Goal: Task Accomplishment & Management: Manage account settings

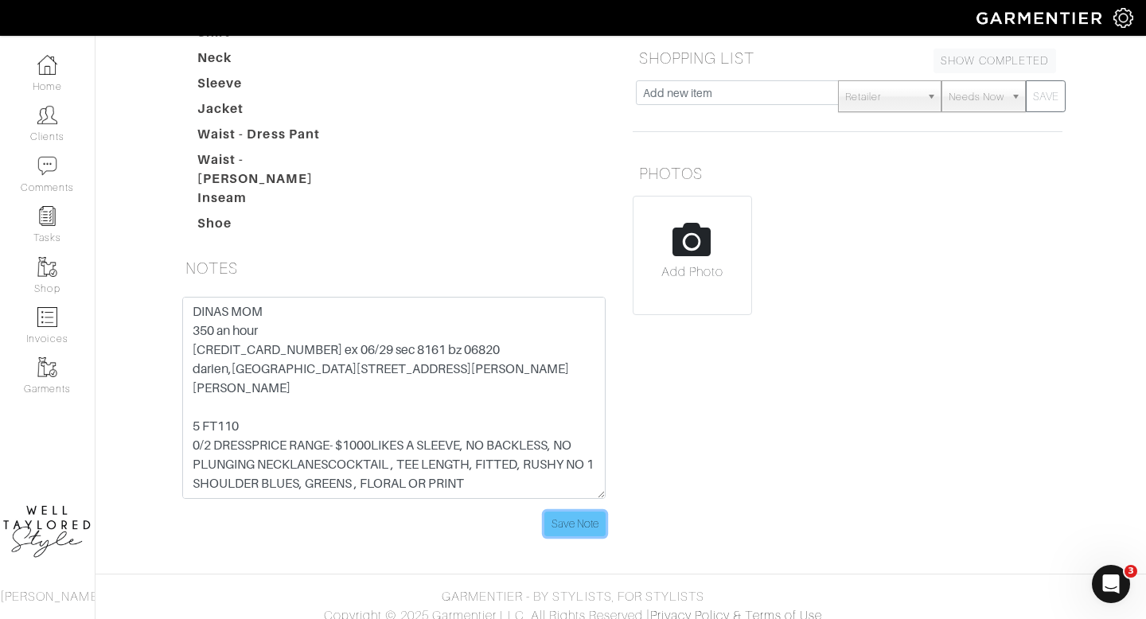
click at [559, 512] on input "Save Note" at bounding box center [574, 524] width 61 height 25
click at [57, 127] on link "Clients" at bounding box center [47, 124] width 95 height 50
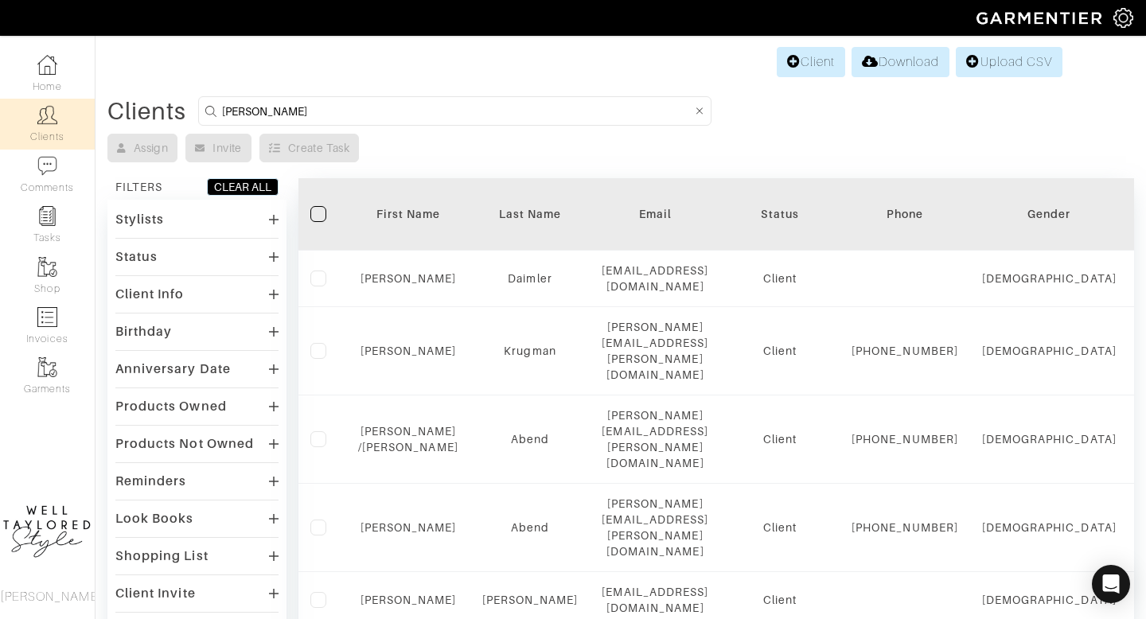
type input "JOSH"
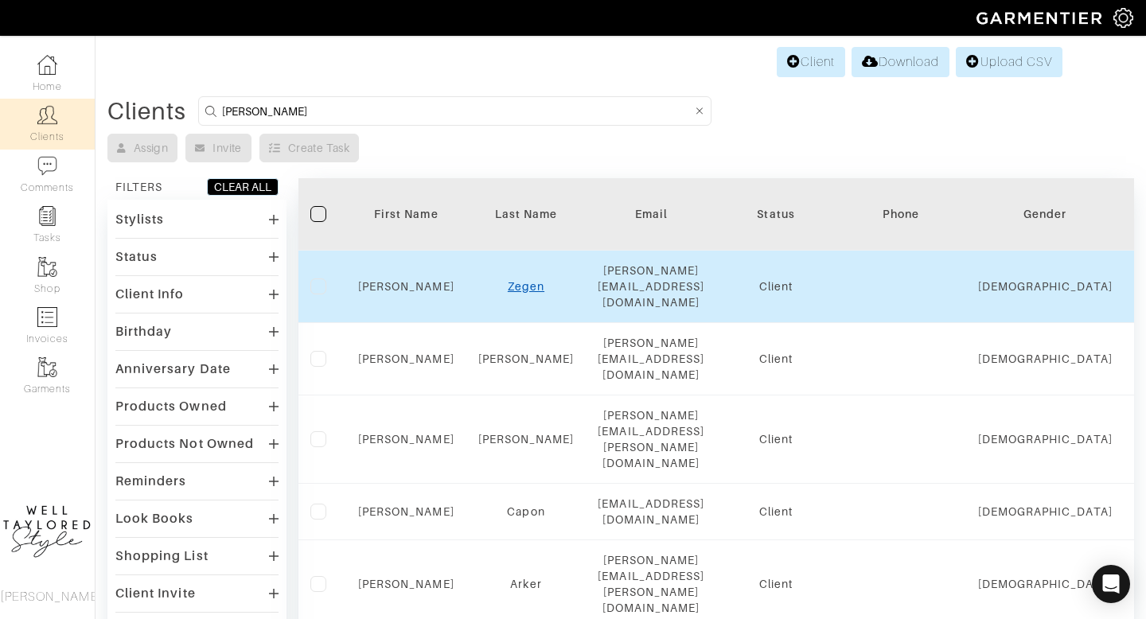
click at [520, 280] on link "Zegen" at bounding box center [526, 286] width 37 height 13
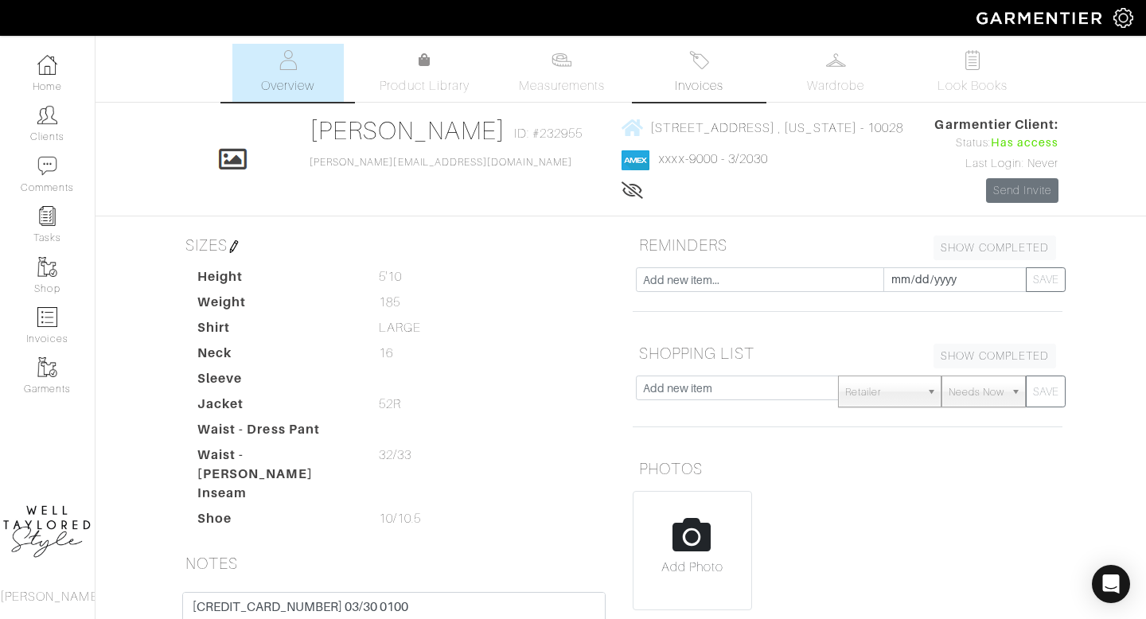
click at [716, 83] on span "Invoices" at bounding box center [699, 85] width 49 height 19
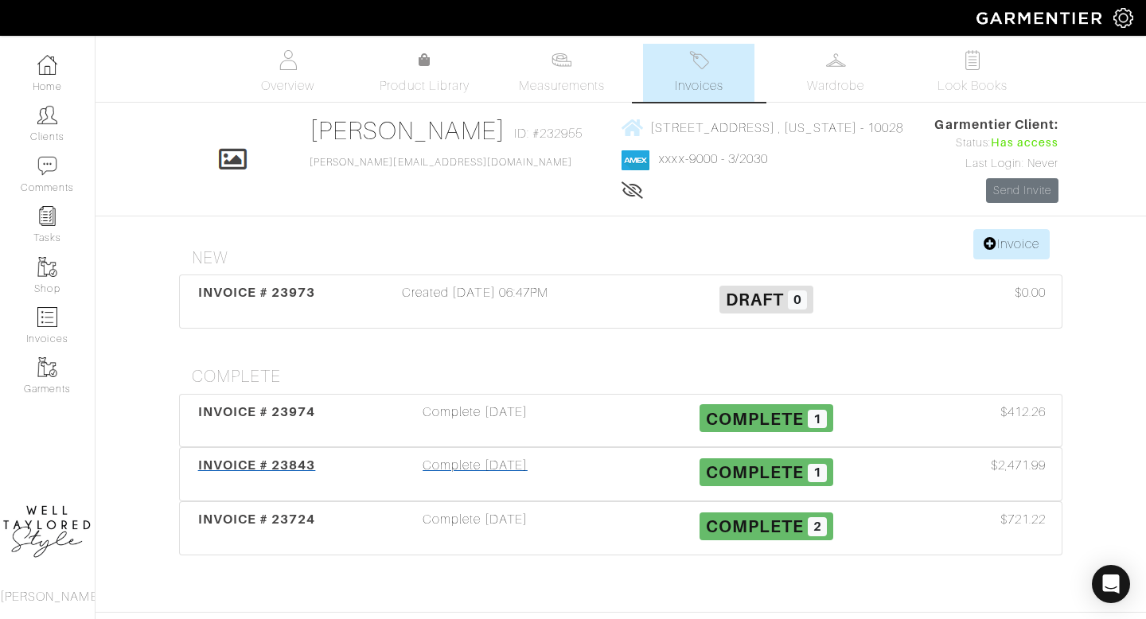
click at [479, 474] on div "Complete 06/08/25" at bounding box center [474, 474] width 291 height 37
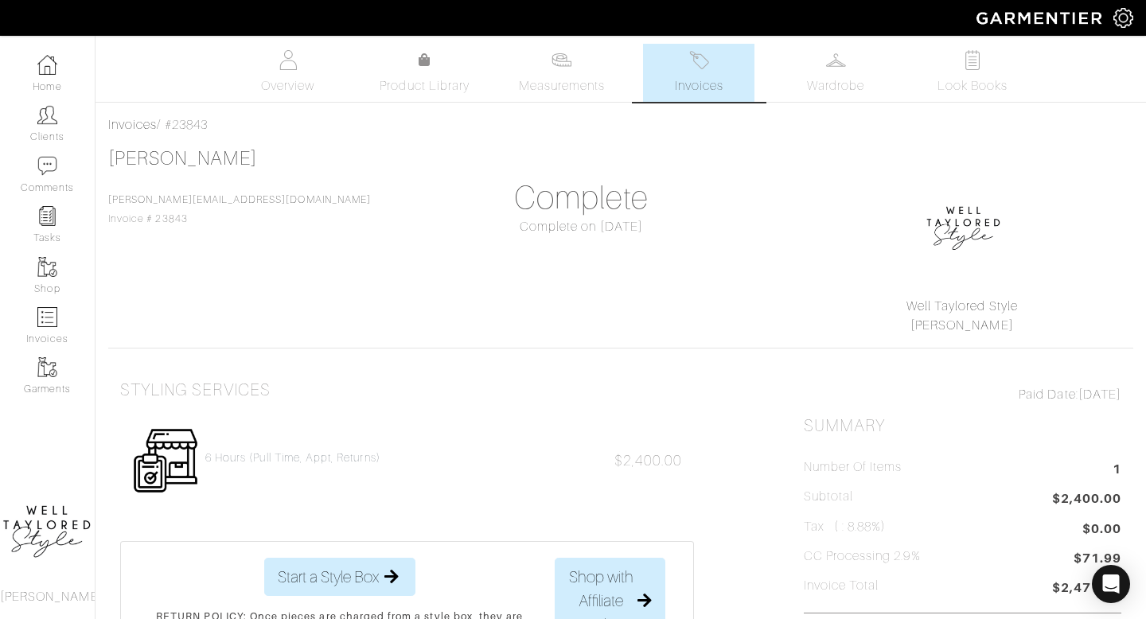
click at [718, 79] on span "Invoices" at bounding box center [699, 85] width 49 height 19
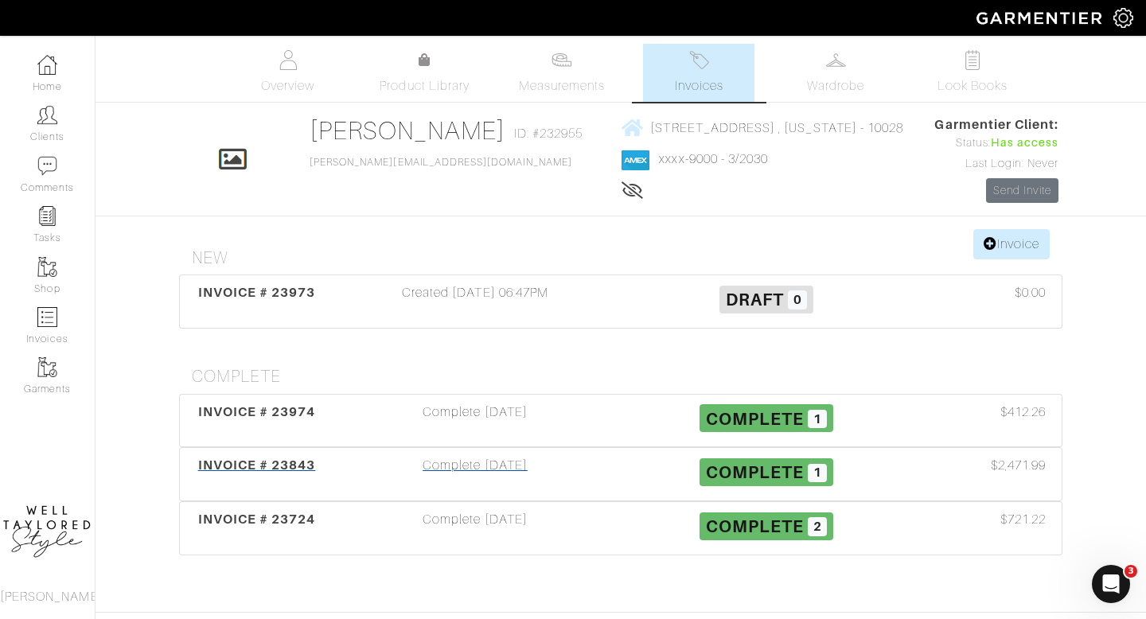
click at [493, 474] on div "Complete 06/08/25" at bounding box center [474, 474] width 291 height 37
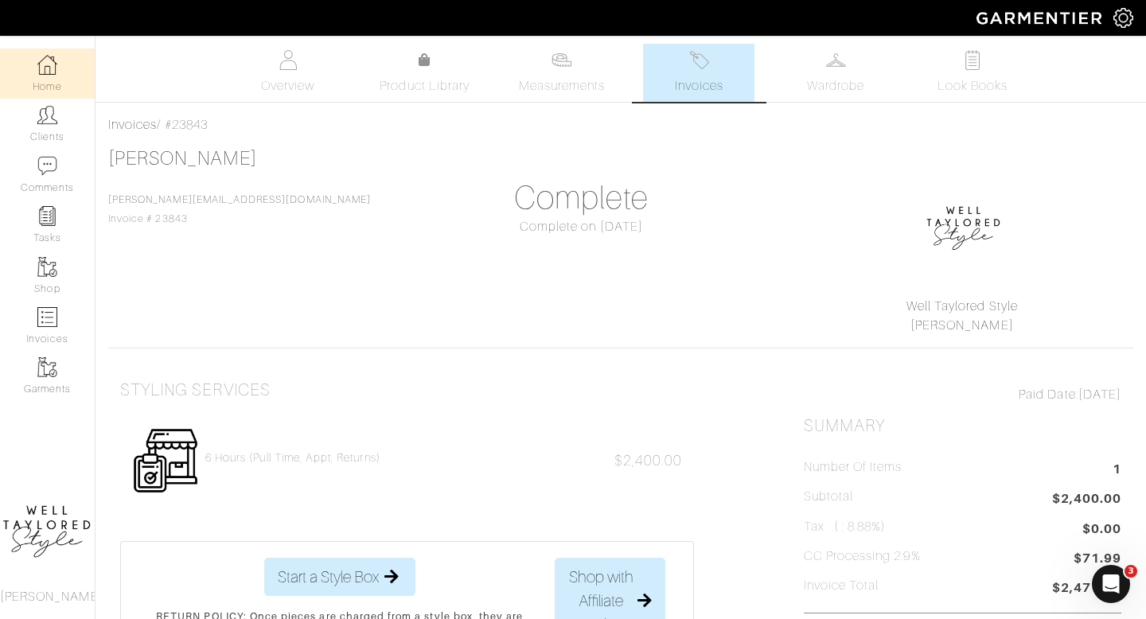
click at [48, 85] on link "Home" at bounding box center [47, 74] width 95 height 50
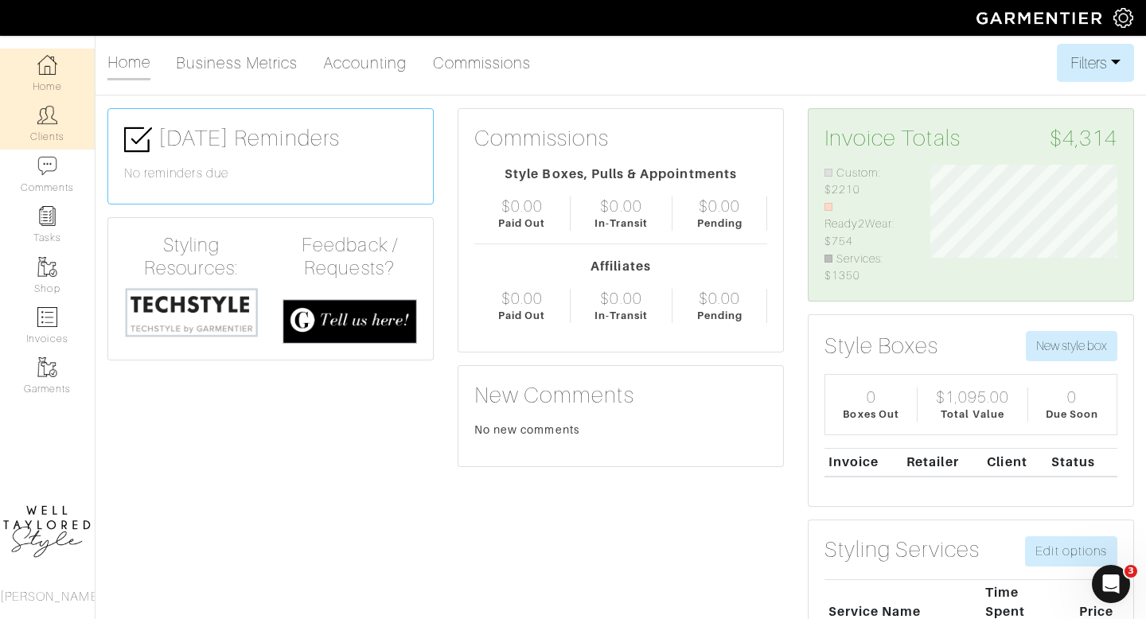
click at [33, 138] on link "Clients" at bounding box center [47, 124] width 95 height 50
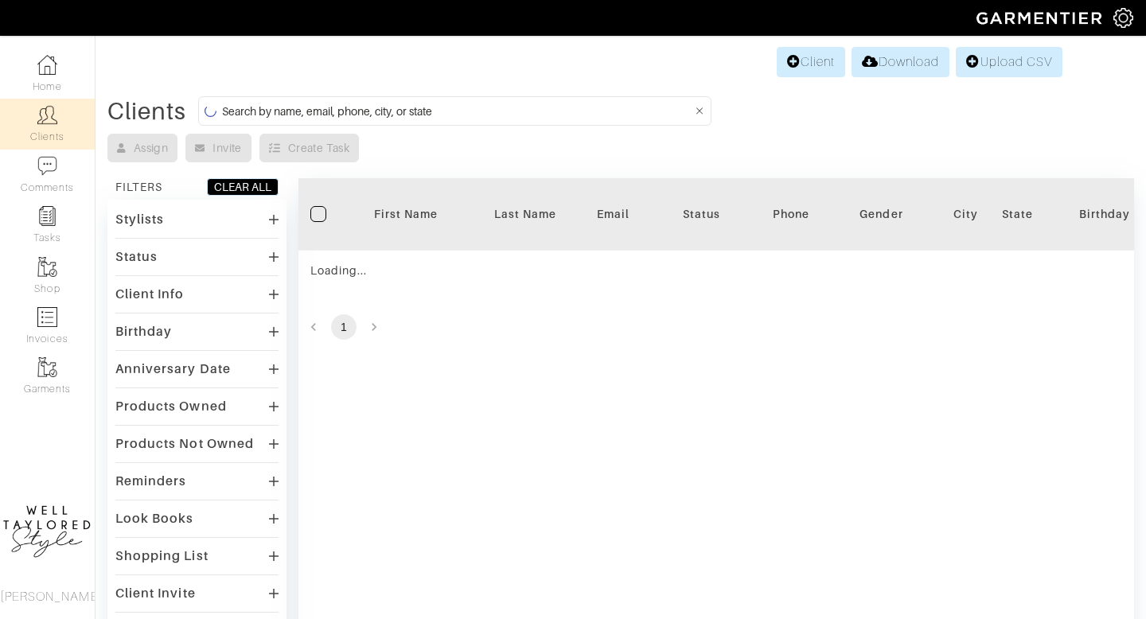
click at [424, 112] on input at bounding box center [457, 111] width 470 height 20
type input "DIANA"
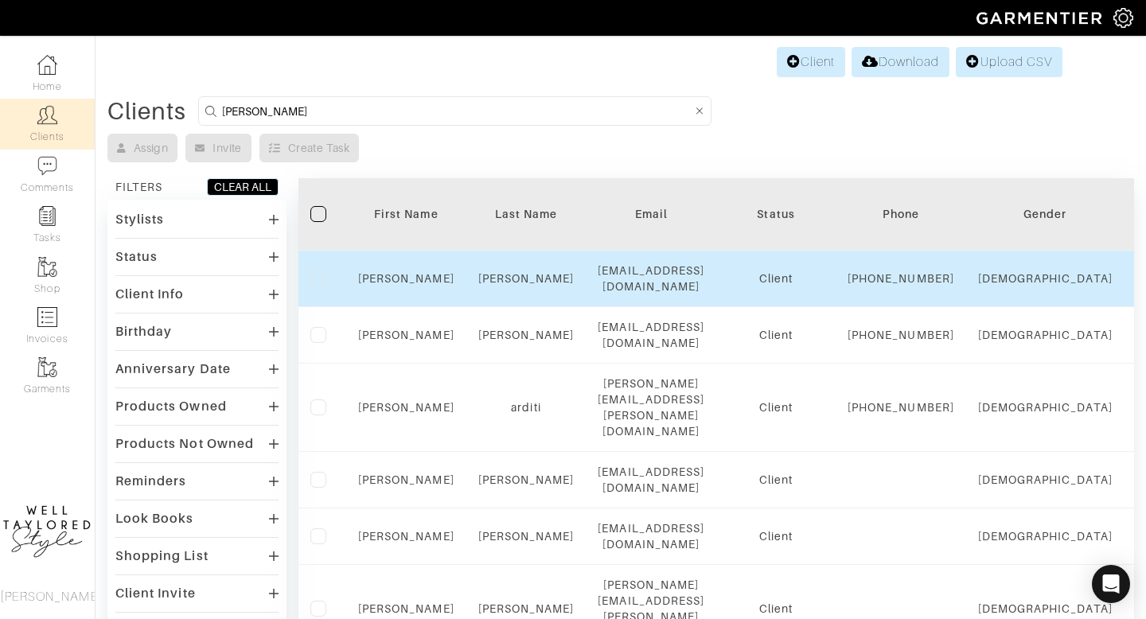
click at [402, 279] on div "Diana" at bounding box center [406, 279] width 96 height 16
click at [407, 285] on link "Diana" at bounding box center [406, 278] width 96 height 13
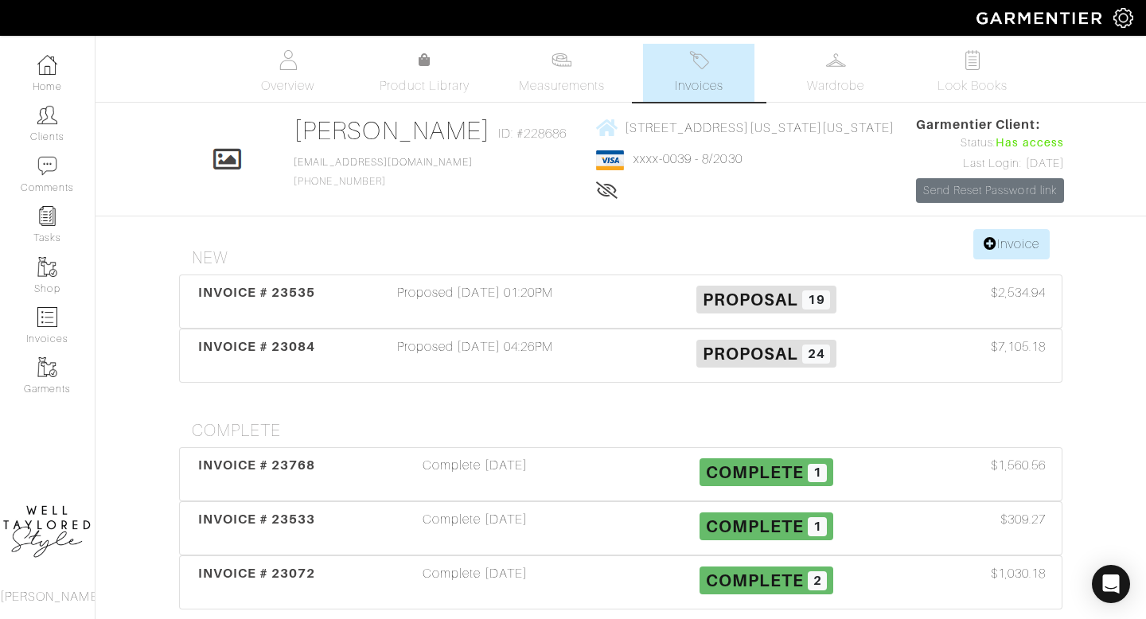
scroll to position [31, 0]
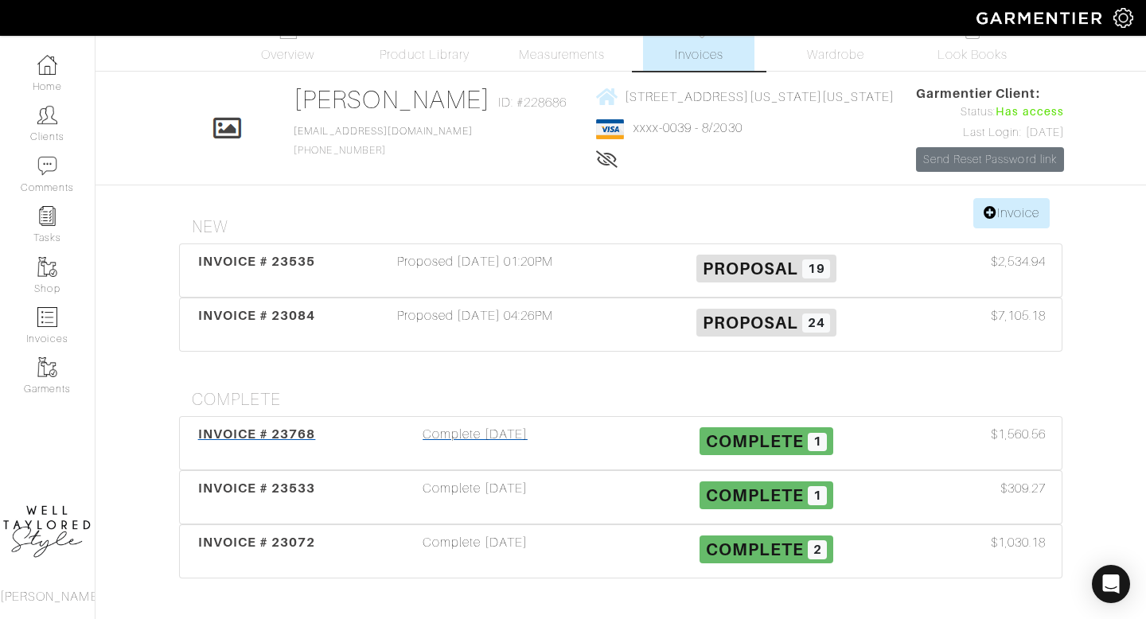
click at [501, 427] on div "Complete [DATE]" at bounding box center [474, 443] width 291 height 37
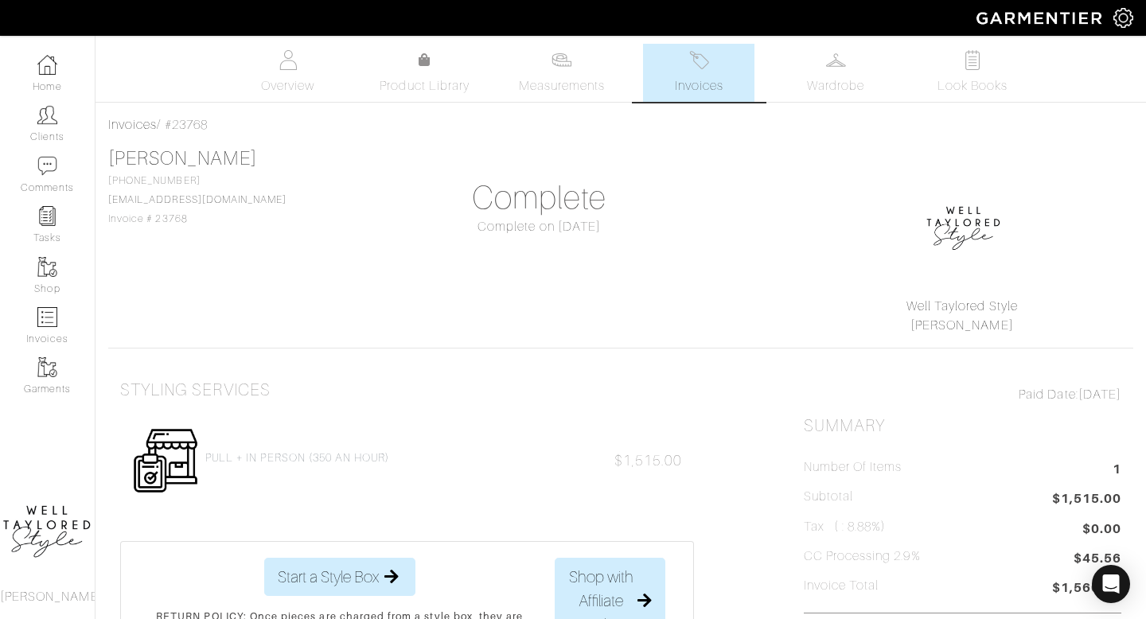
click at [699, 87] on span "Invoices" at bounding box center [699, 85] width 49 height 19
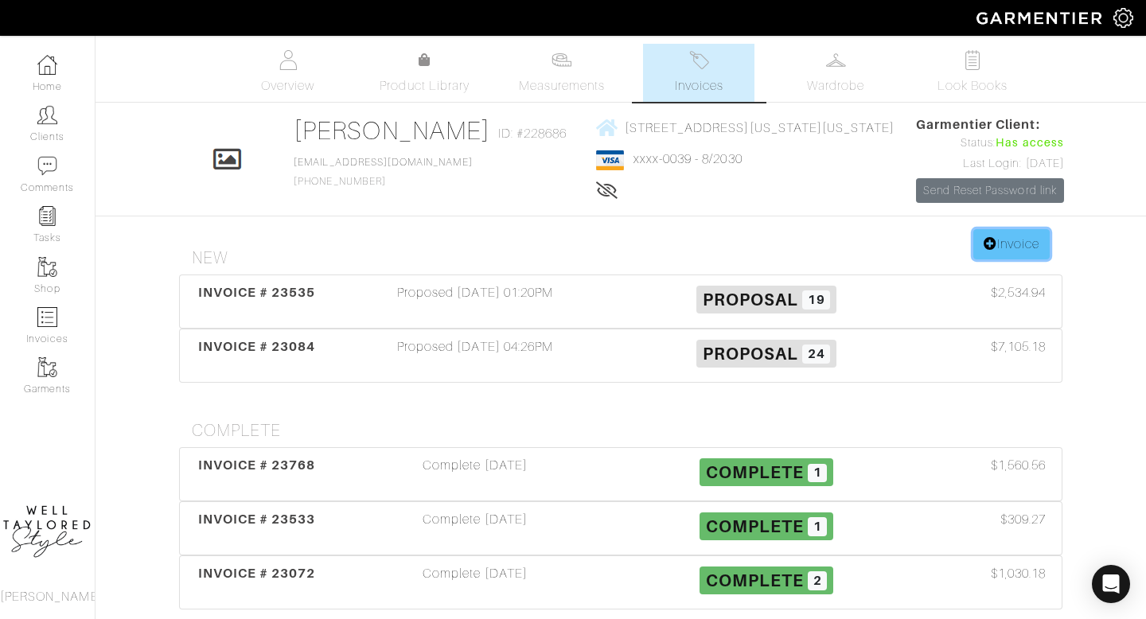
click at [987, 248] on icon at bounding box center [991, 243] width 14 height 13
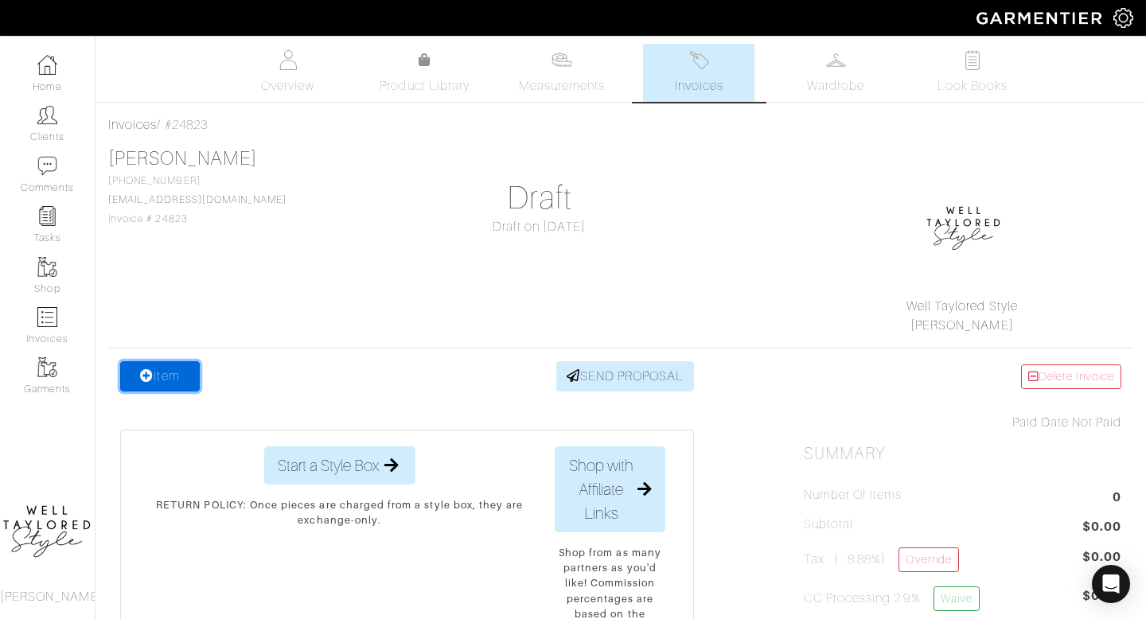
click at [192, 380] on link "Item" at bounding box center [160, 376] width 80 height 30
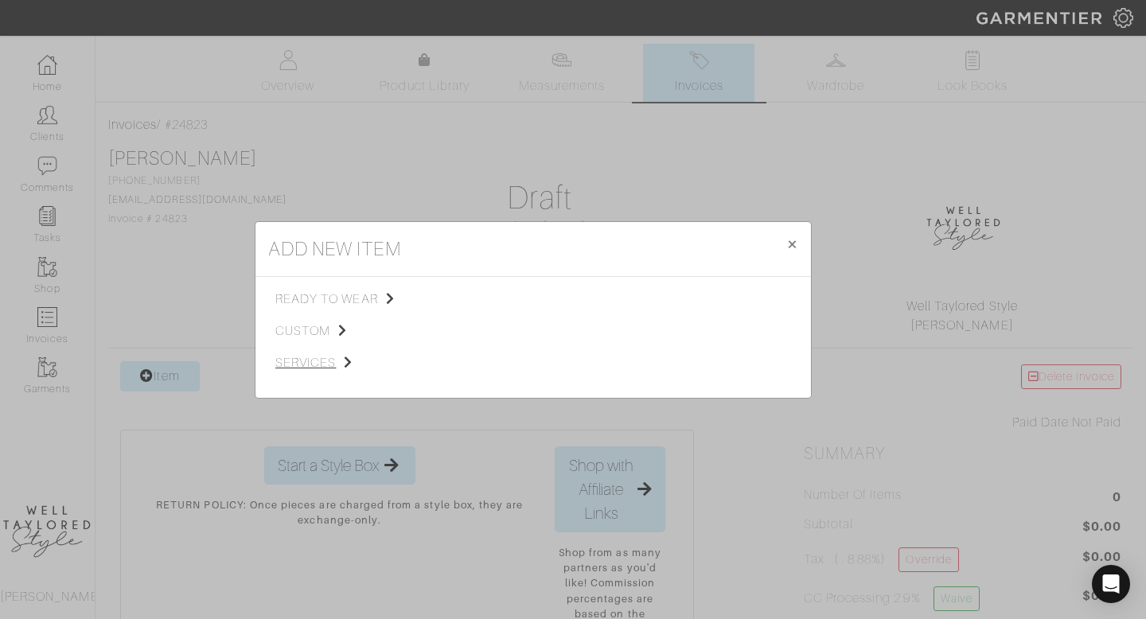
click at [318, 362] on span "services" at bounding box center [355, 362] width 160 height 19
click at [515, 290] on div "Styling Service" at bounding box center [533, 299] width 148 height 18
click at [515, 291] on span "Styling Service" at bounding box center [498, 297] width 79 height 13
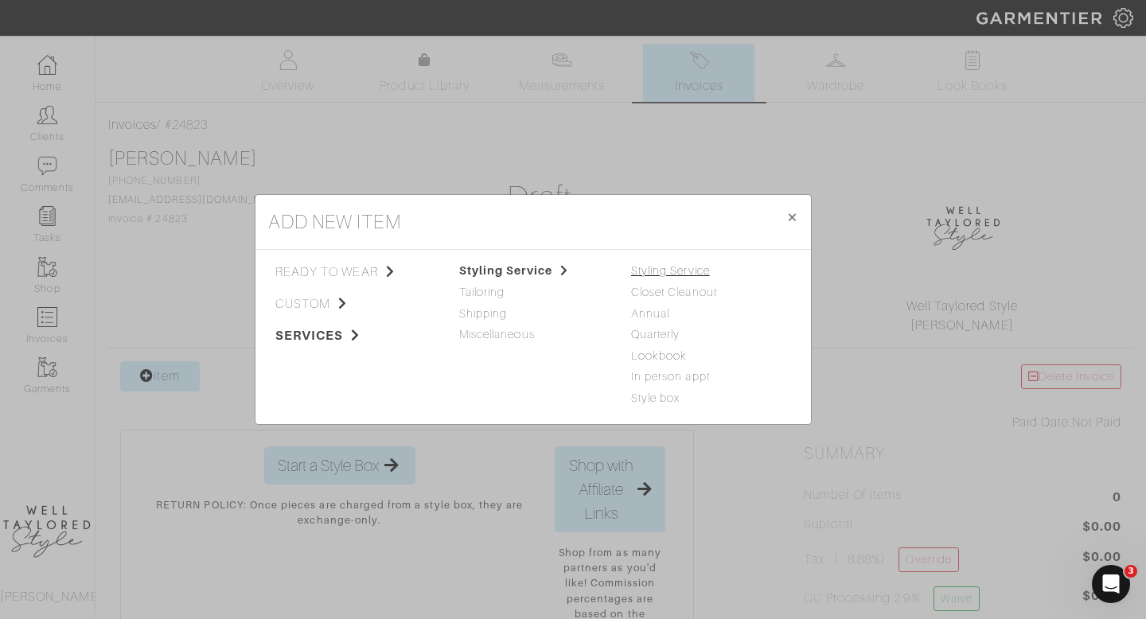
click at [680, 275] on link "Styling Service" at bounding box center [670, 270] width 79 height 13
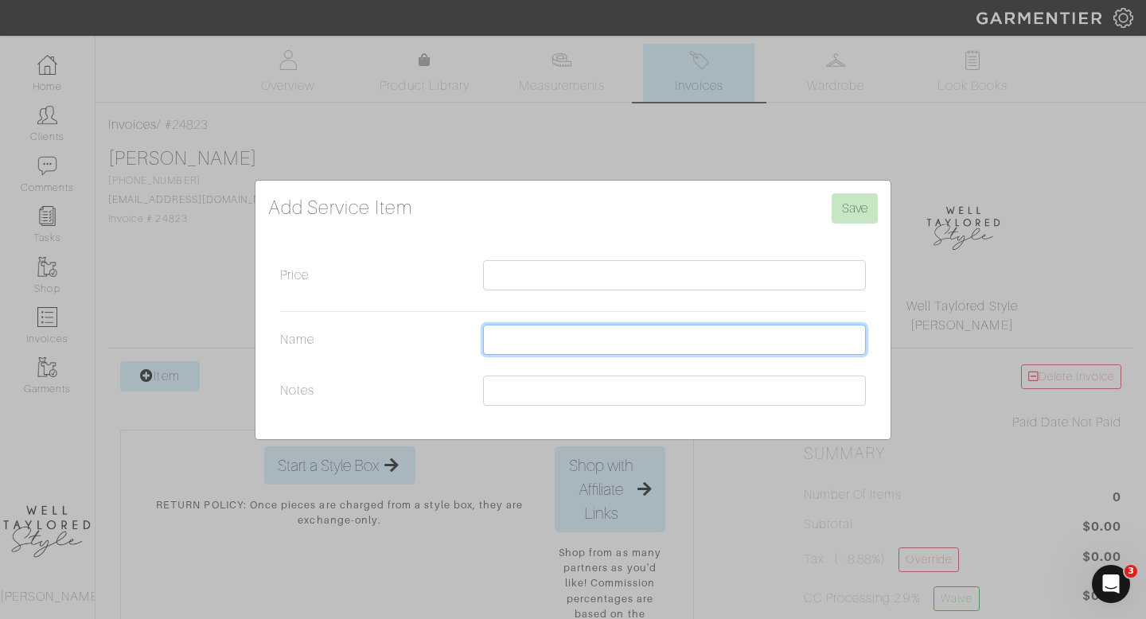
click at [501, 343] on input "Name" at bounding box center [674, 340] width 383 height 30
click at [786, 341] on input "2 HR PULL + 2 HR IN PERSON (350 AN HOUR) 10/1 10/8" at bounding box center [674, 340] width 383 height 30
type input "2 HR PULL + 2 HR IN PERSON (350 AN HOUR) 10/1-10/8"
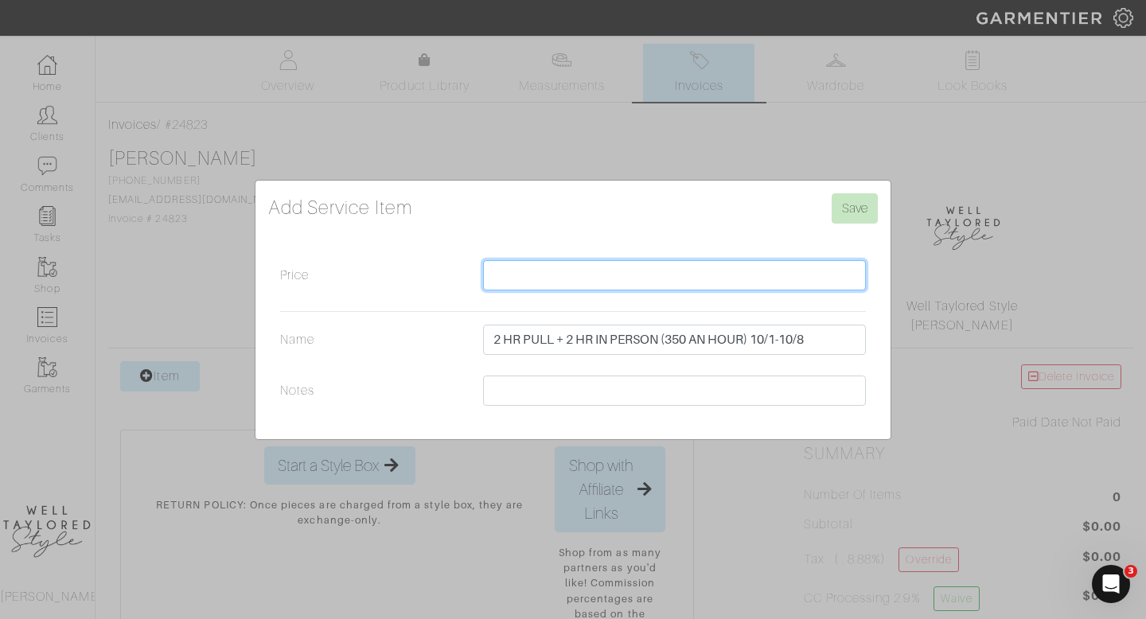
click at [497, 267] on input "Price" at bounding box center [674, 275] width 383 height 30
type input "1400"
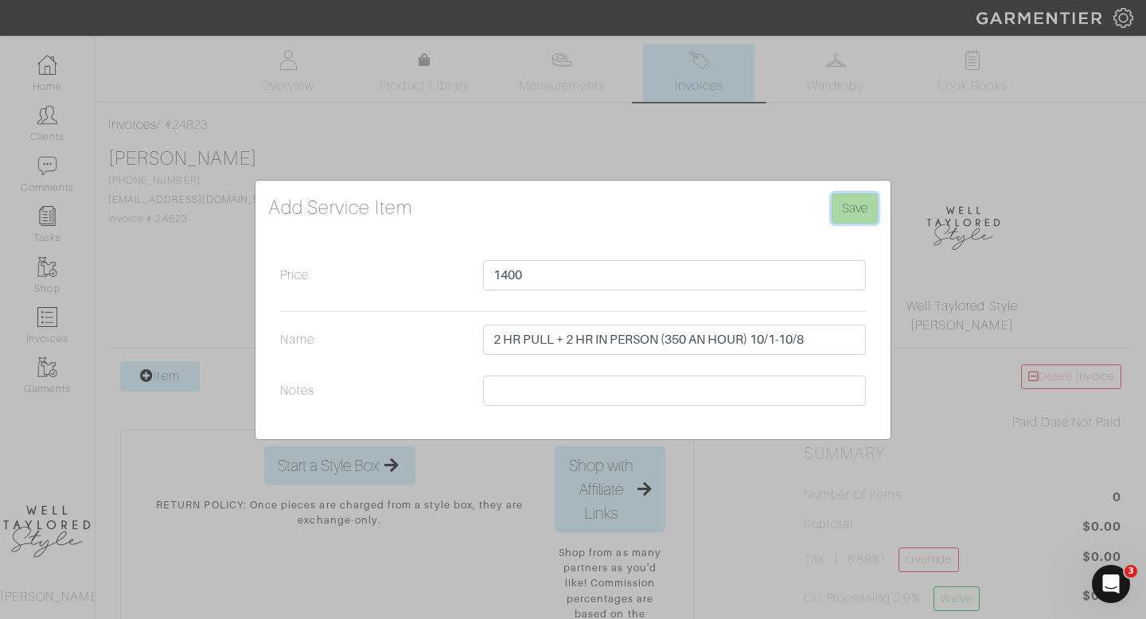
click at [865, 205] on input "Save" at bounding box center [855, 208] width 46 height 30
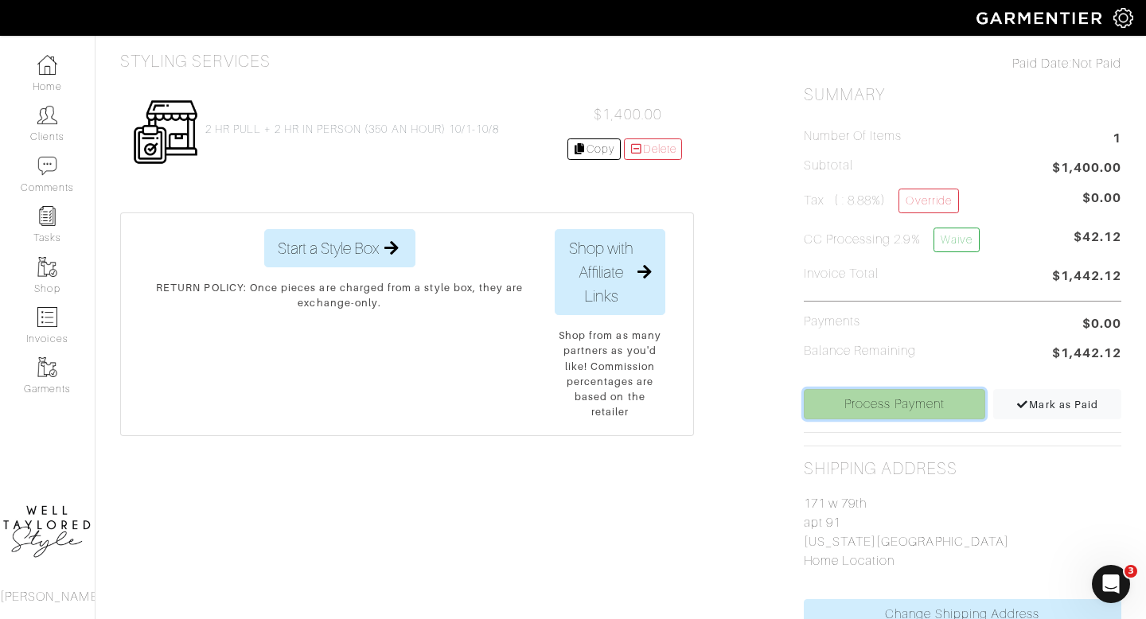
click at [887, 415] on link "Process Payment" at bounding box center [895, 404] width 182 height 30
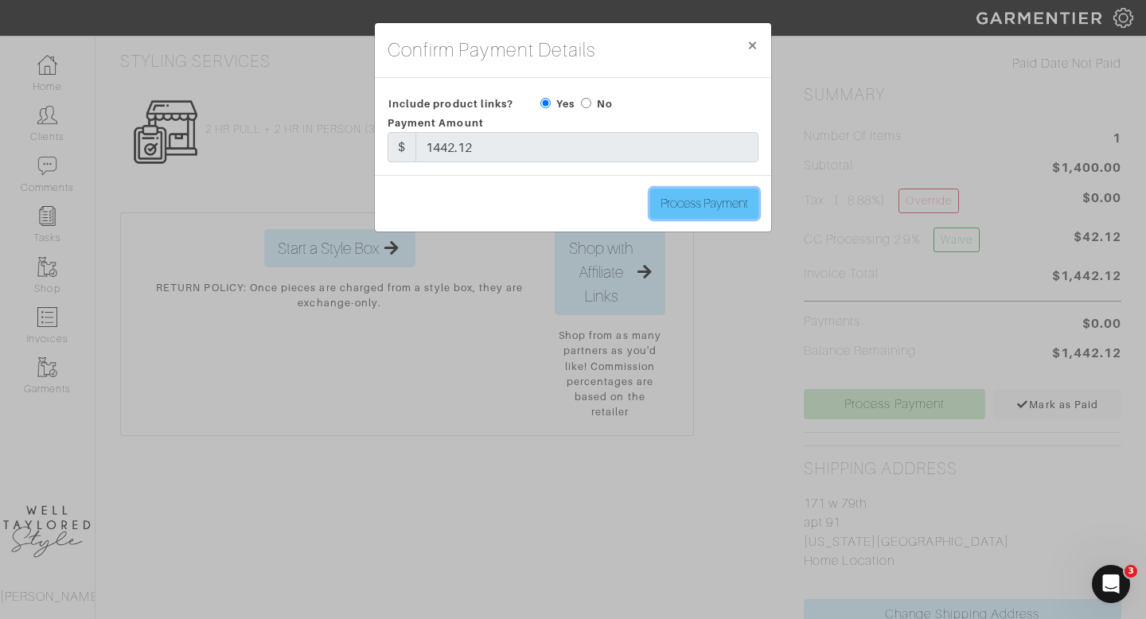
click at [739, 197] on input "Process Payment" at bounding box center [704, 204] width 108 height 30
type input "Process Payment"
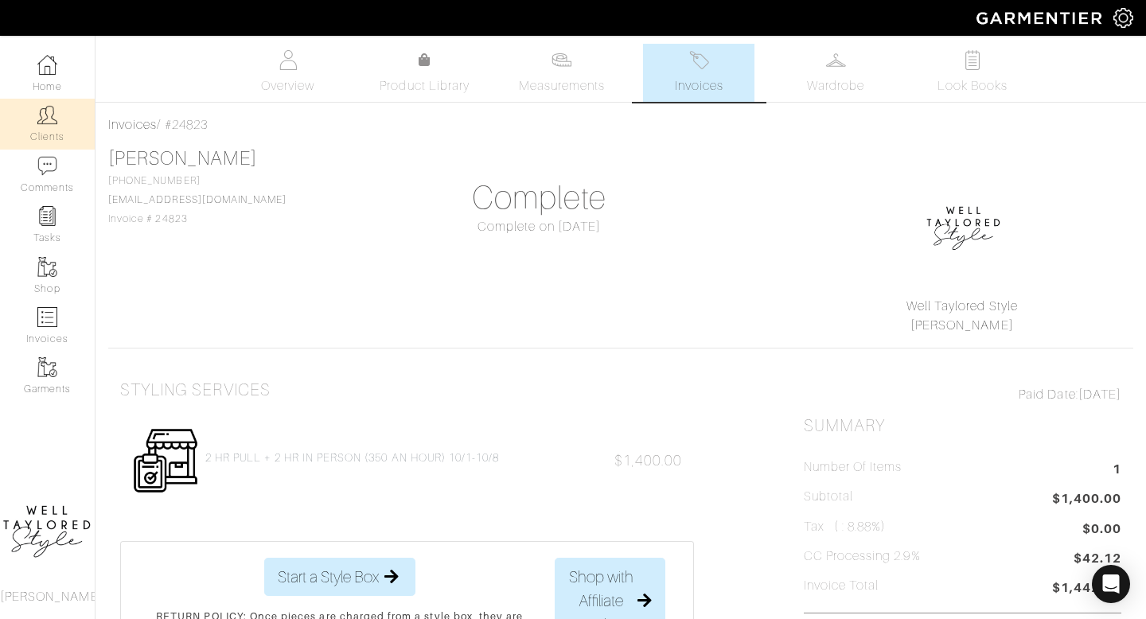
click at [59, 103] on link "Clients" at bounding box center [47, 124] width 95 height 50
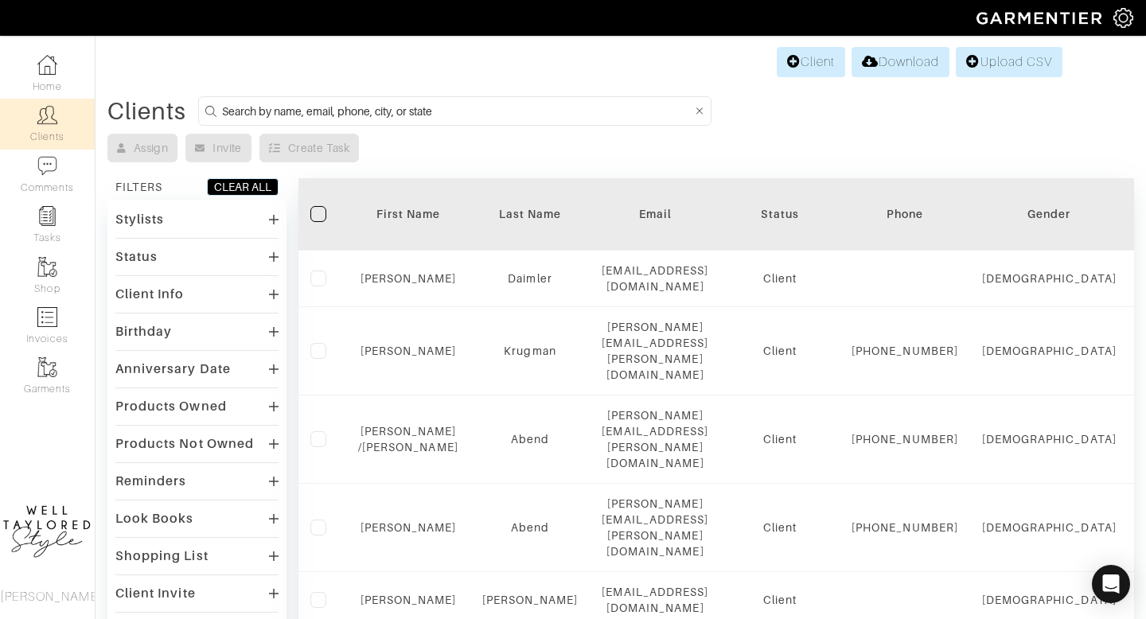
click at [358, 111] on input at bounding box center [457, 111] width 470 height 20
type input "[PERSON_NAME]"
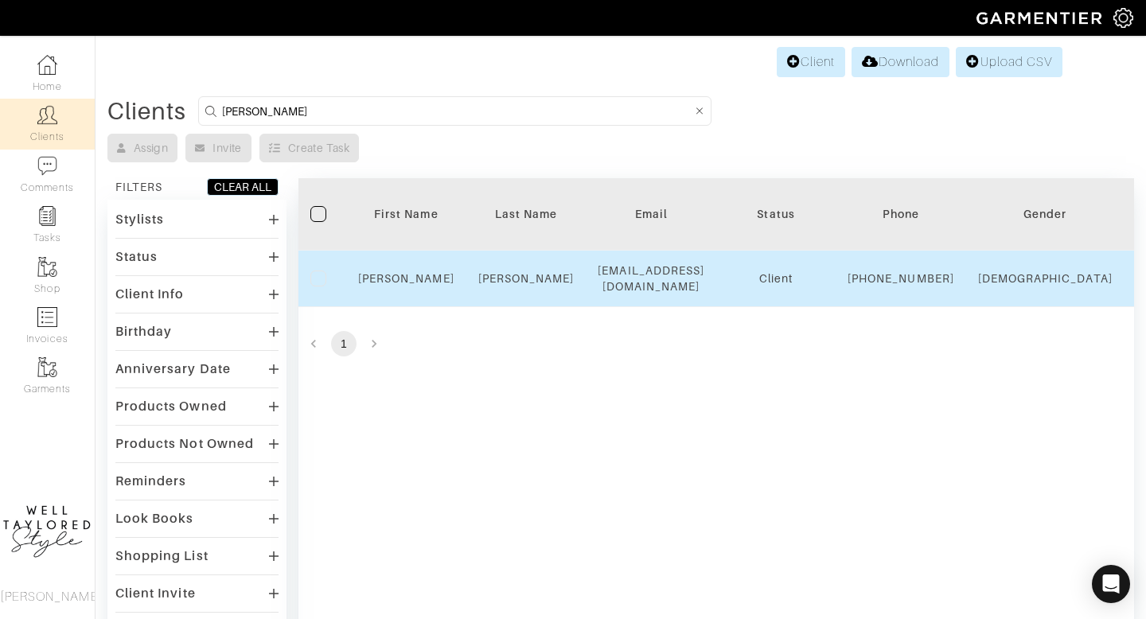
click at [409, 277] on td "[PERSON_NAME]" at bounding box center [406, 279] width 120 height 57
click at [411, 281] on link "[PERSON_NAME]" at bounding box center [406, 278] width 96 height 13
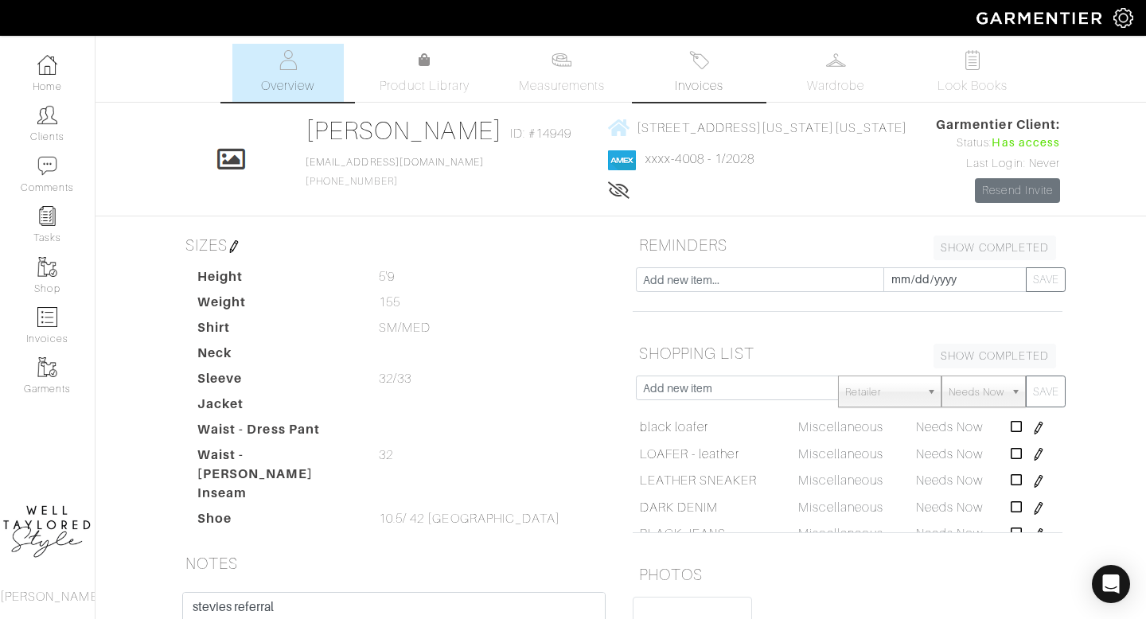
click at [700, 85] on span "Invoices" at bounding box center [699, 85] width 49 height 19
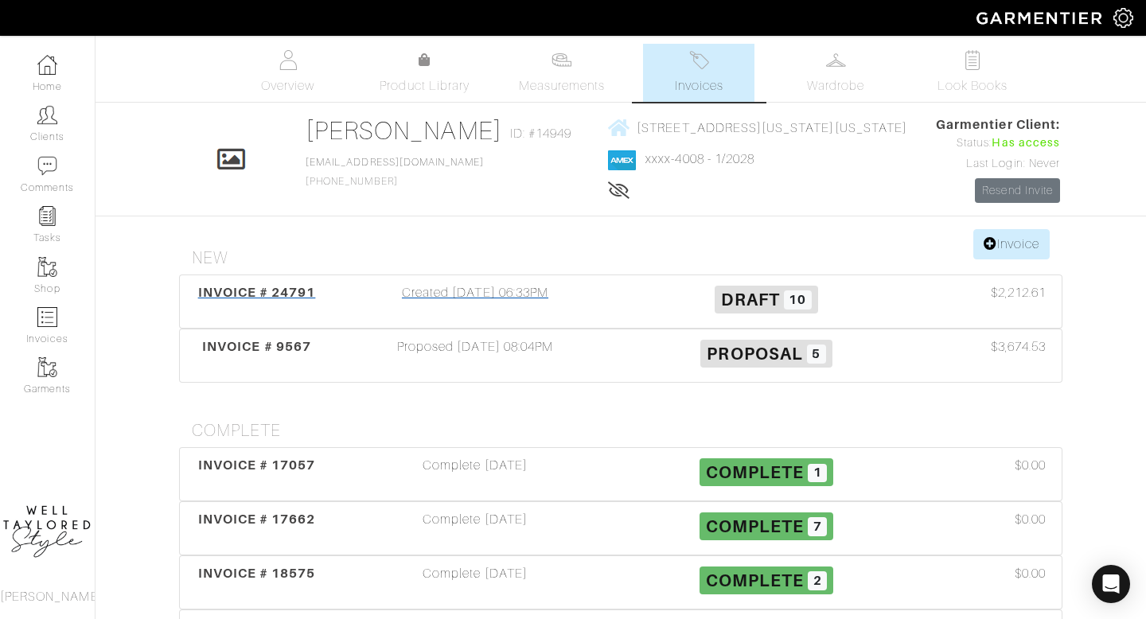
click at [509, 294] on div "Created 10/06/25 06:33PM" at bounding box center [474, 301] width 291 height 37
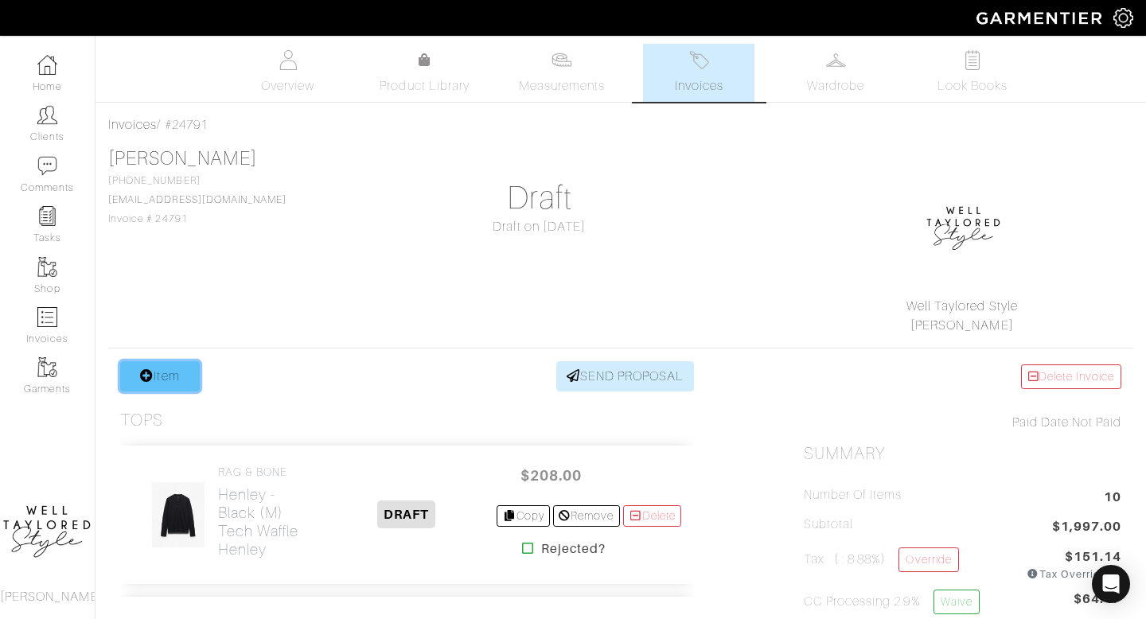
click at [188, 376] on link "Item" at bounding box center [160, 376] width 80 height 30
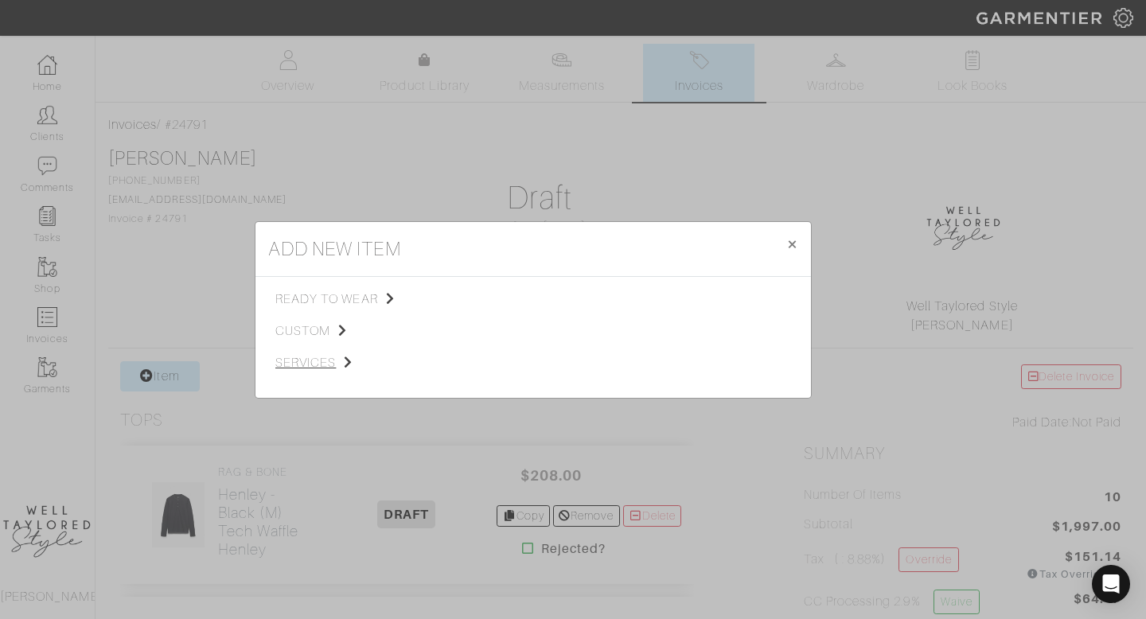
click at [328, 361] on span "services" at bounding box center [355, 362] width 160 height 19
click at [532, 295] on span "Styling Service" at bounding box center [498, 297] width 79 height 13
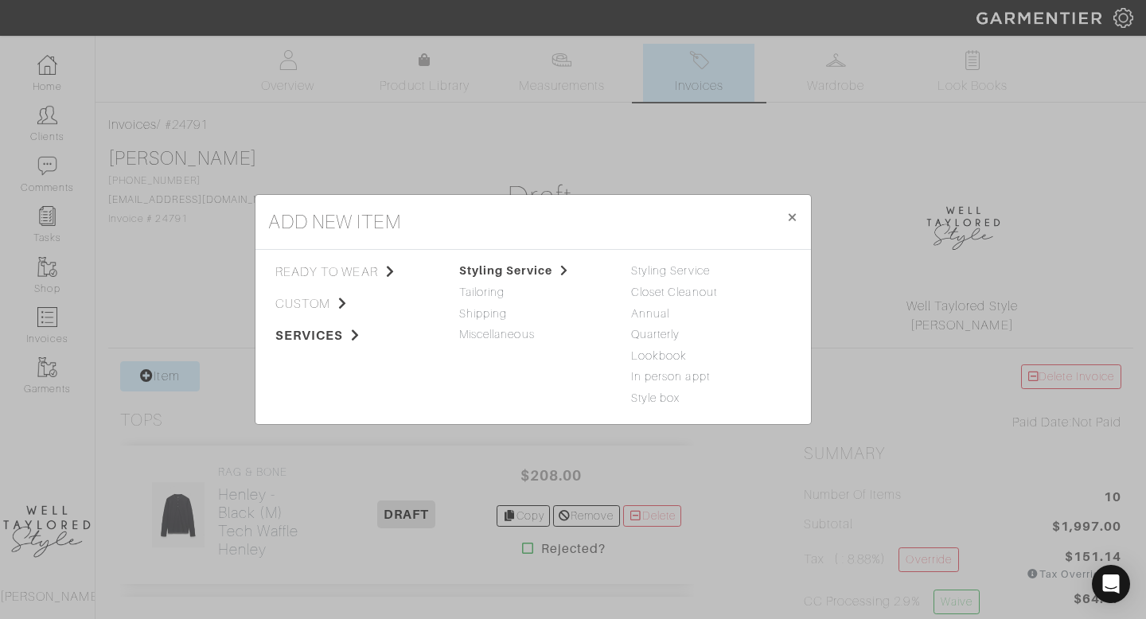
click at [663, 246] on div "add new item × Close" at bounding box center [532, 222] width 555 height 55
click at [656, 276] on link "Styling Service" at bounding box center [670, 270] width 79 height 13
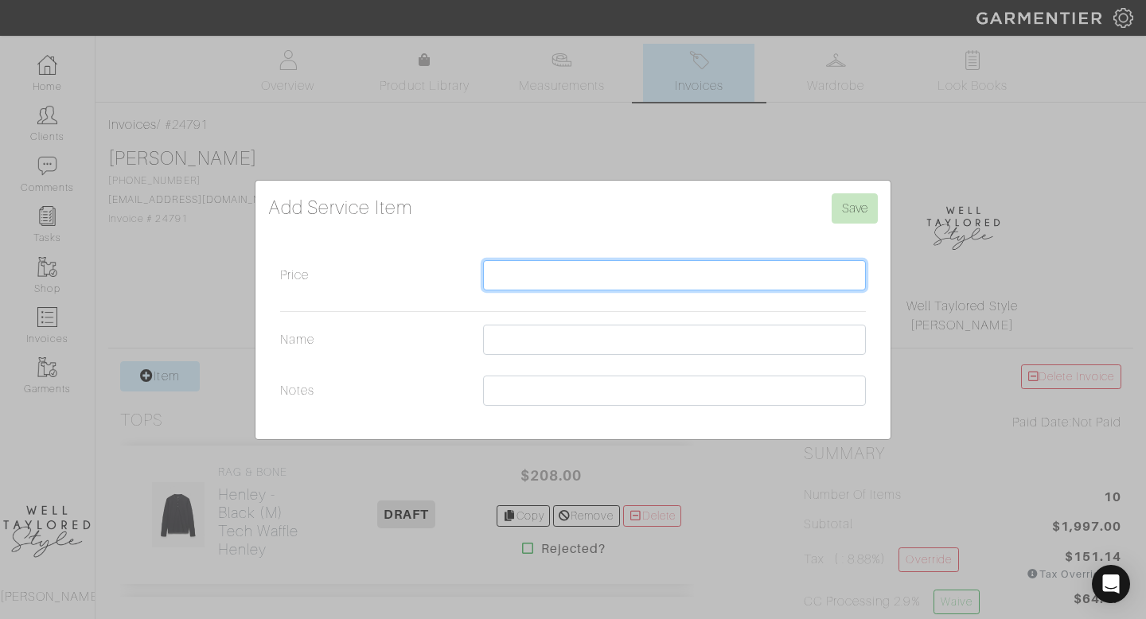
click at [604, 267] on input "Price" at bounding box center [674, 275] width 383 height 30
type input "30"
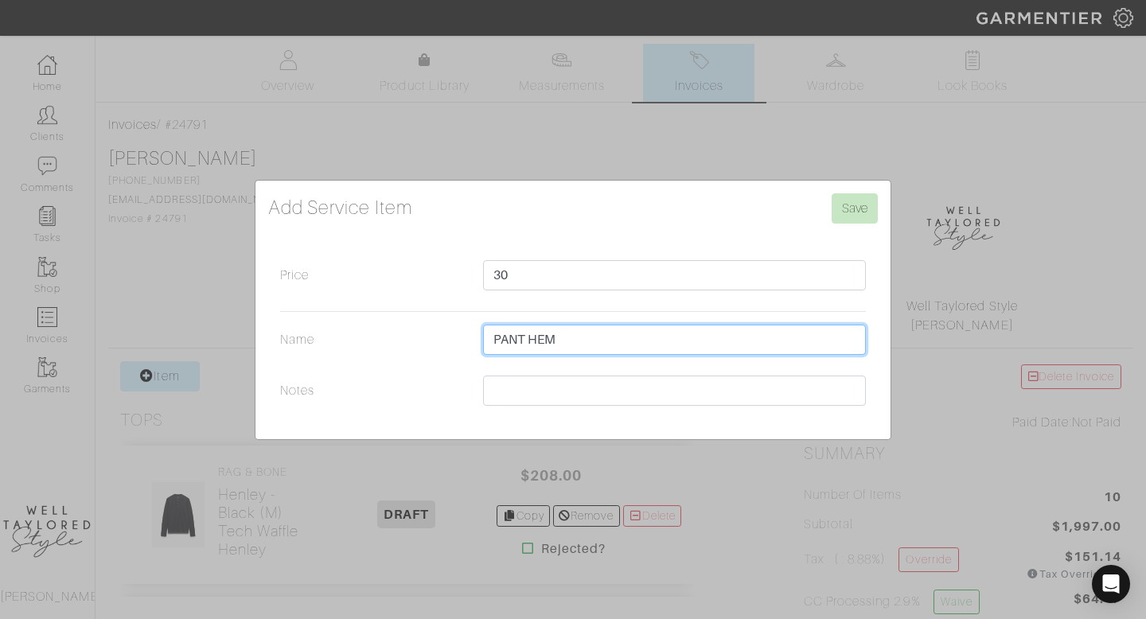
type input "PANT HEM"
click at [858, 192] on div "Add Service Item Save Price 30 Name PANT HEM Notes" at bounding box center [572, 310] width 635 height 259
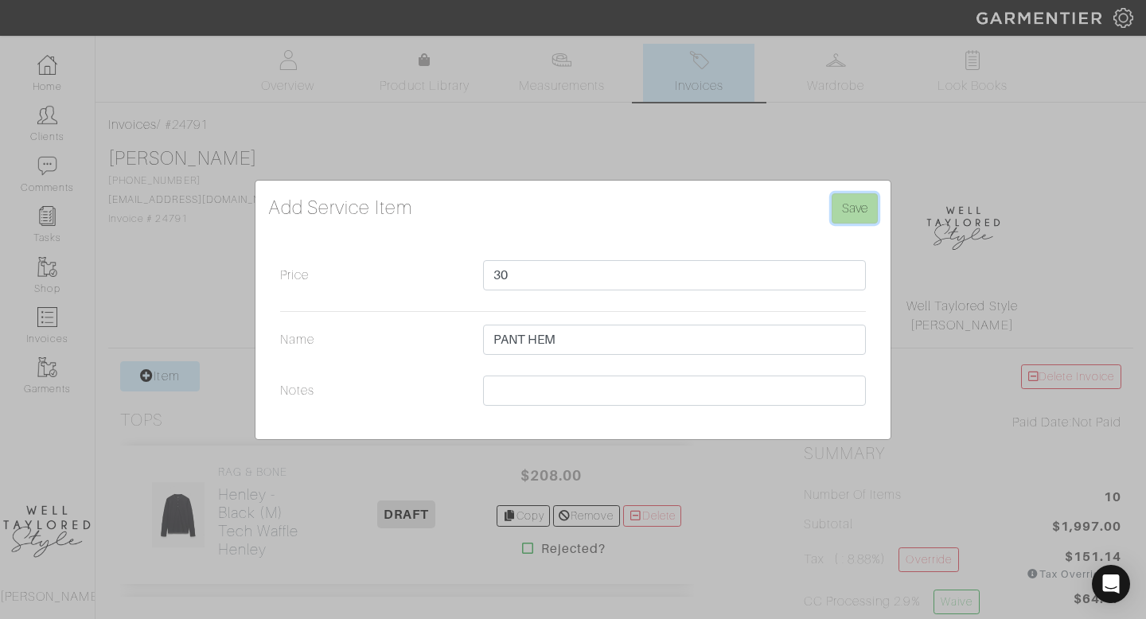
click at [856, 201] on input "Save" at bounding box center [855, 208] width 46 height 30
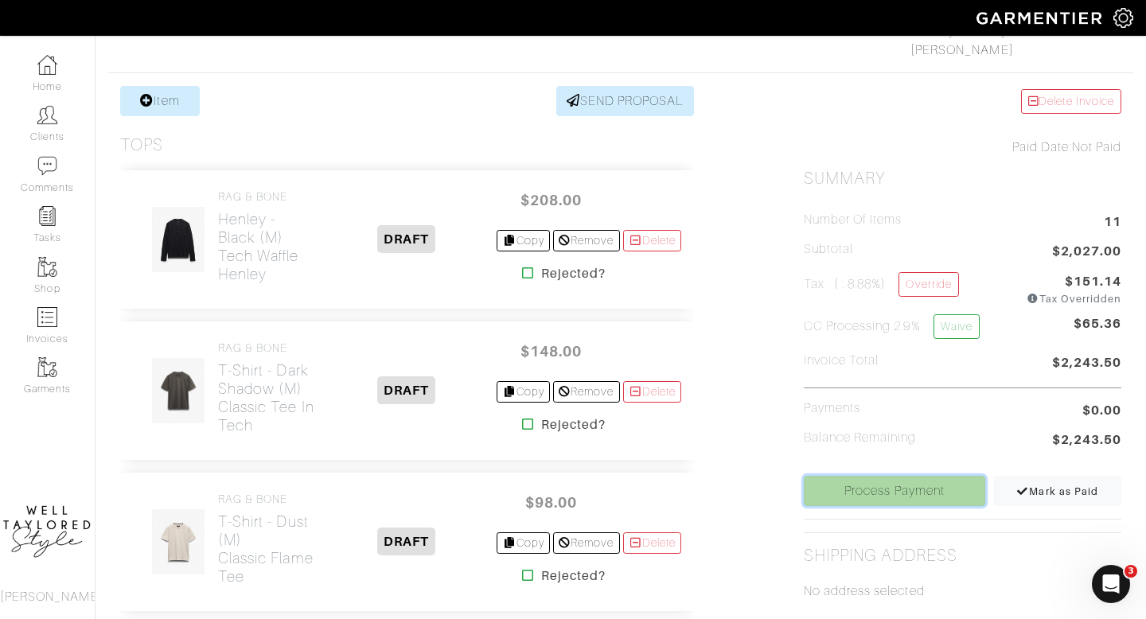
click at [858, 491] on link "Process Payment" at bounding box center [895, 491] width 182 height 30
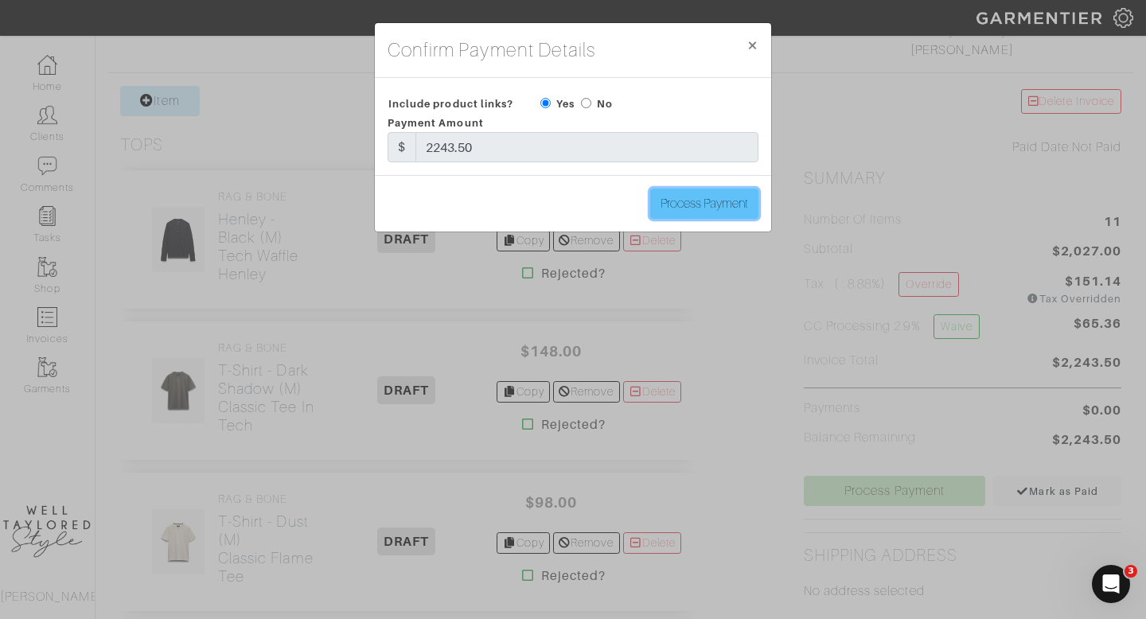
click at [699, 210] on input "Process Payment" at bounding box center [704, 204] width 108 height 30
type input "Process Payment"
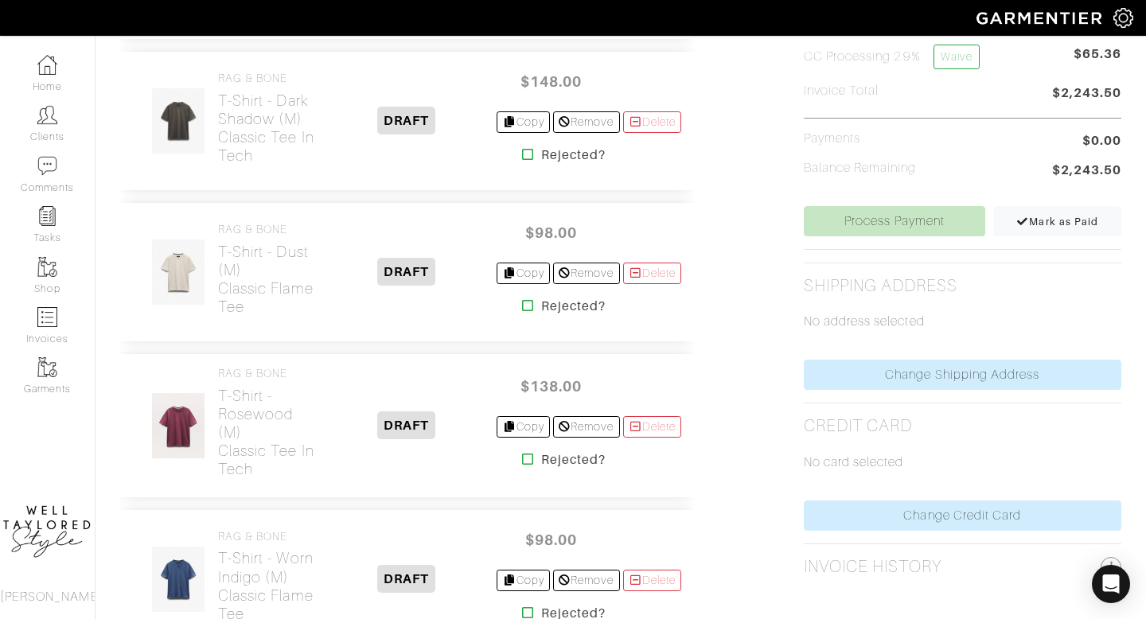
scroll to position [544, 0]
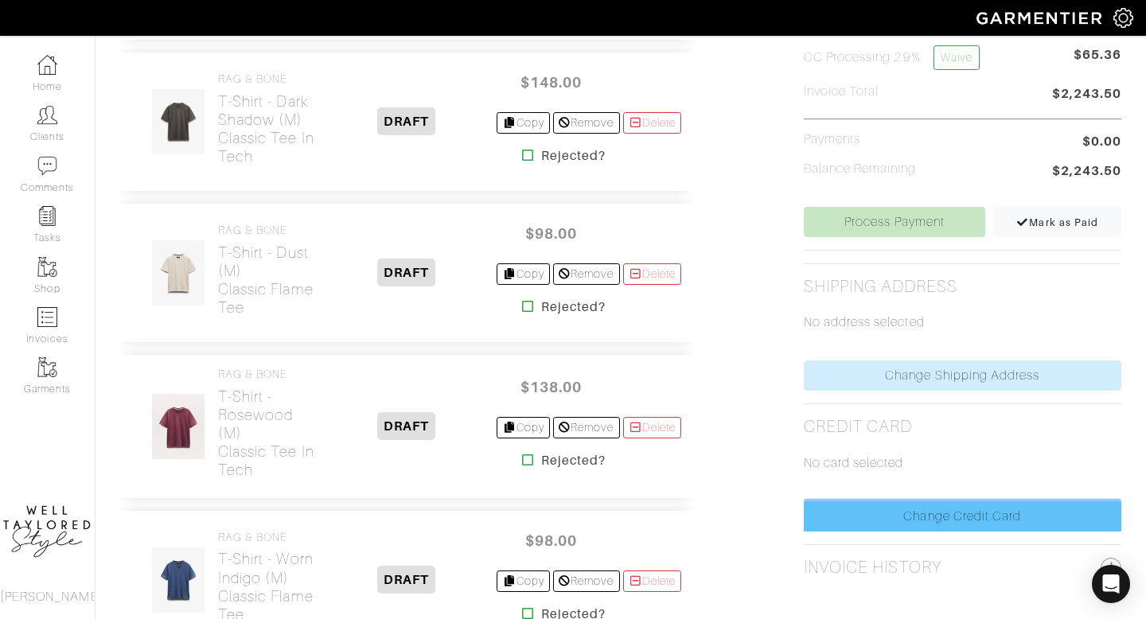
click at [854, 513] on link "Change Credit Card" at bounding box center [963, 516] width 318 height 30
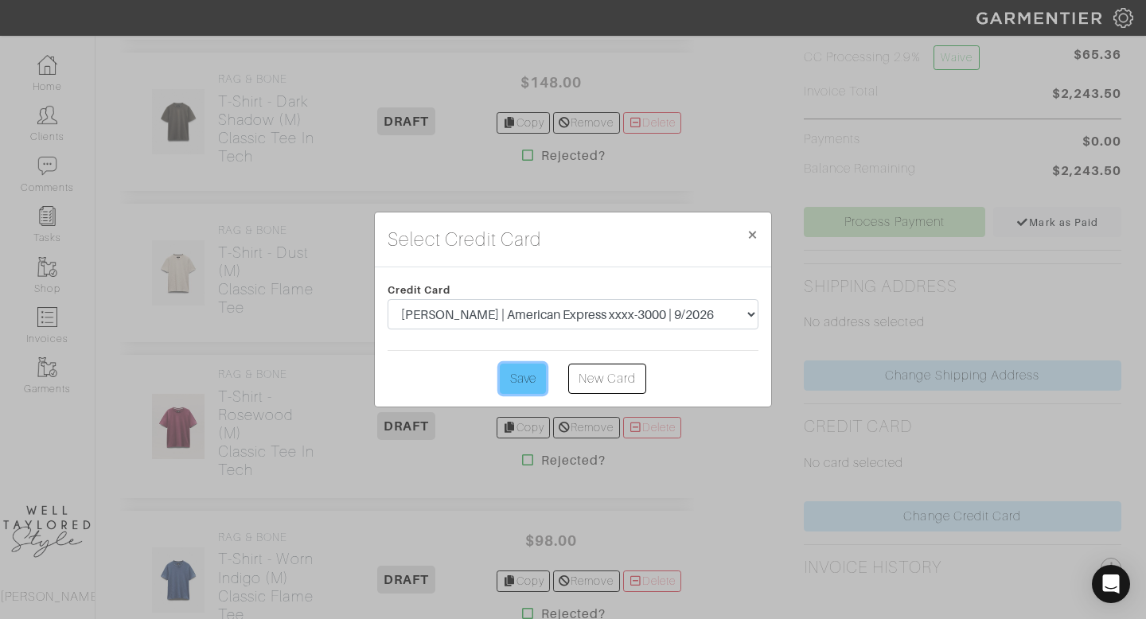
click at [525, 372] on input "Save" at bounding box center [523, 379] width 46 height 30
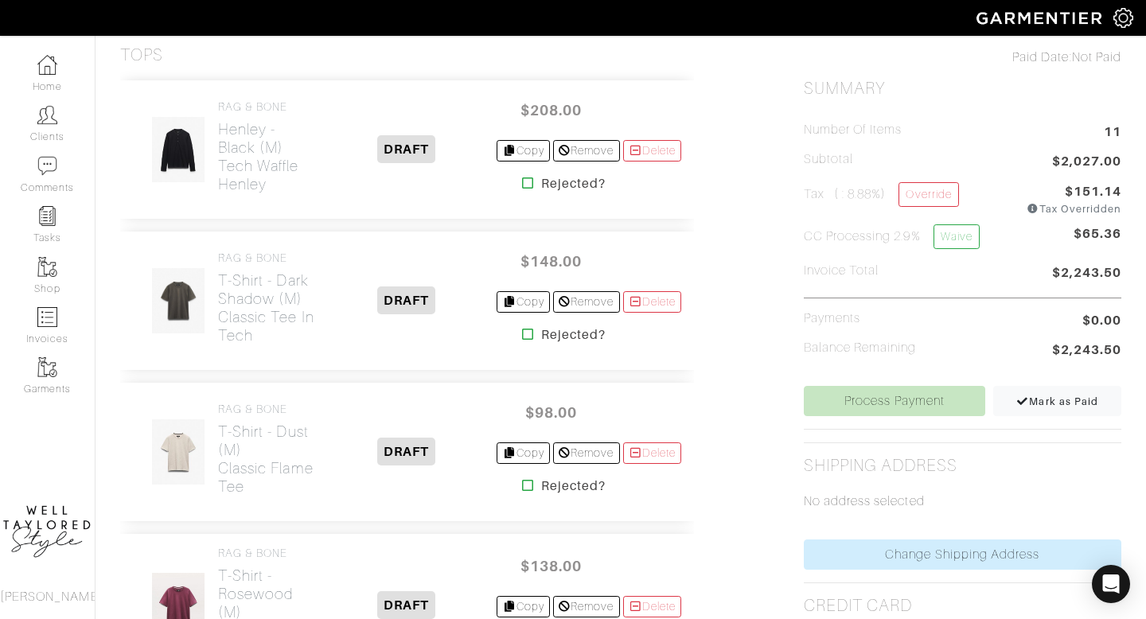
scroll to position [632, 0]
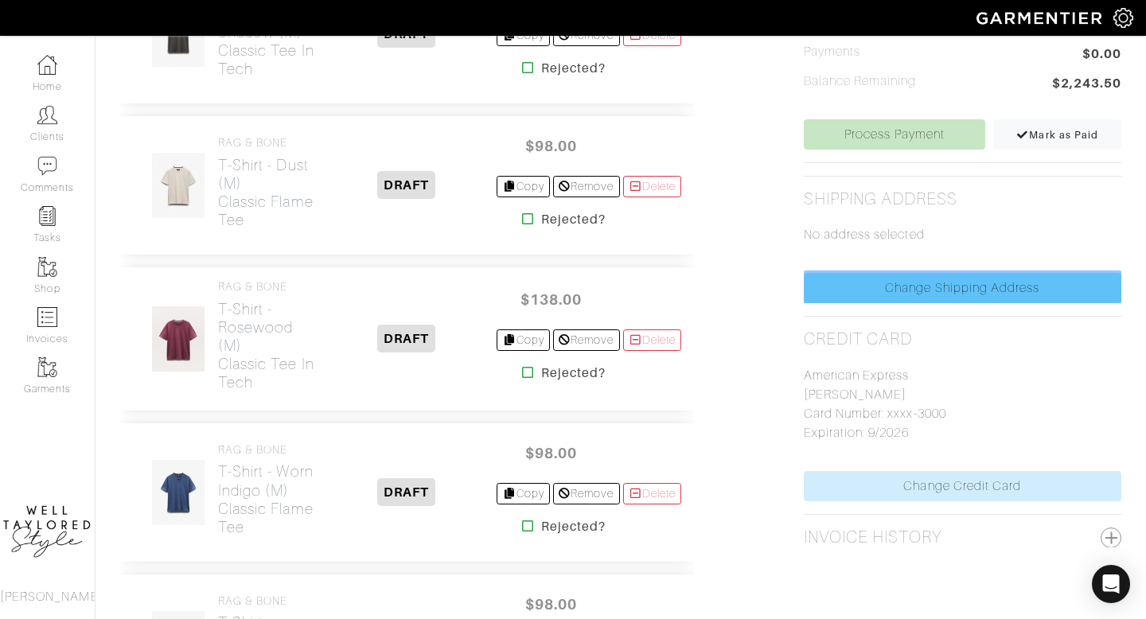
click at [838, 297] on link "Change Shipping Address" at bounding box center [963, 288] width 318 height 30
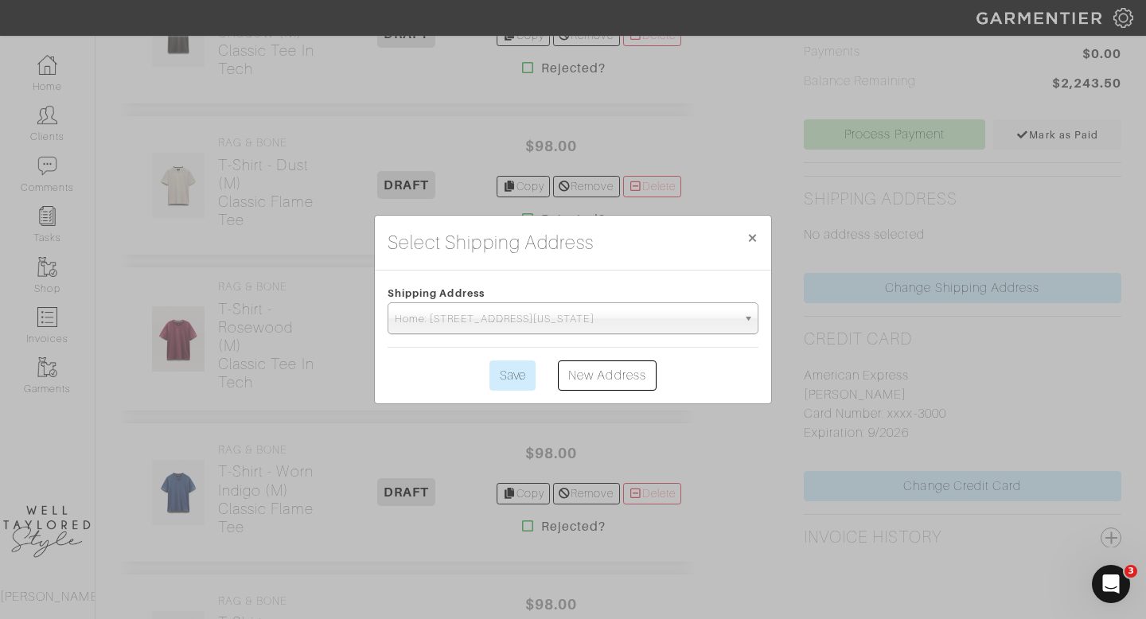
scroll to position [0, 0]
click at [522, 372] on input "Save" at bounding box center [512, 376] width 46 height 30
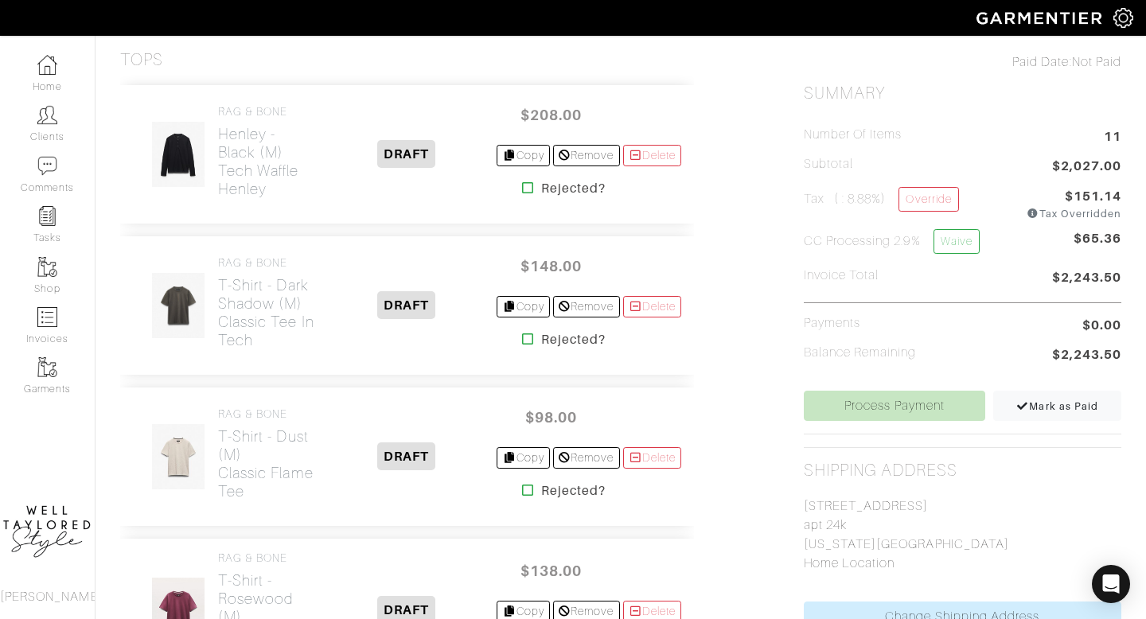
scroll to position [359, 0]
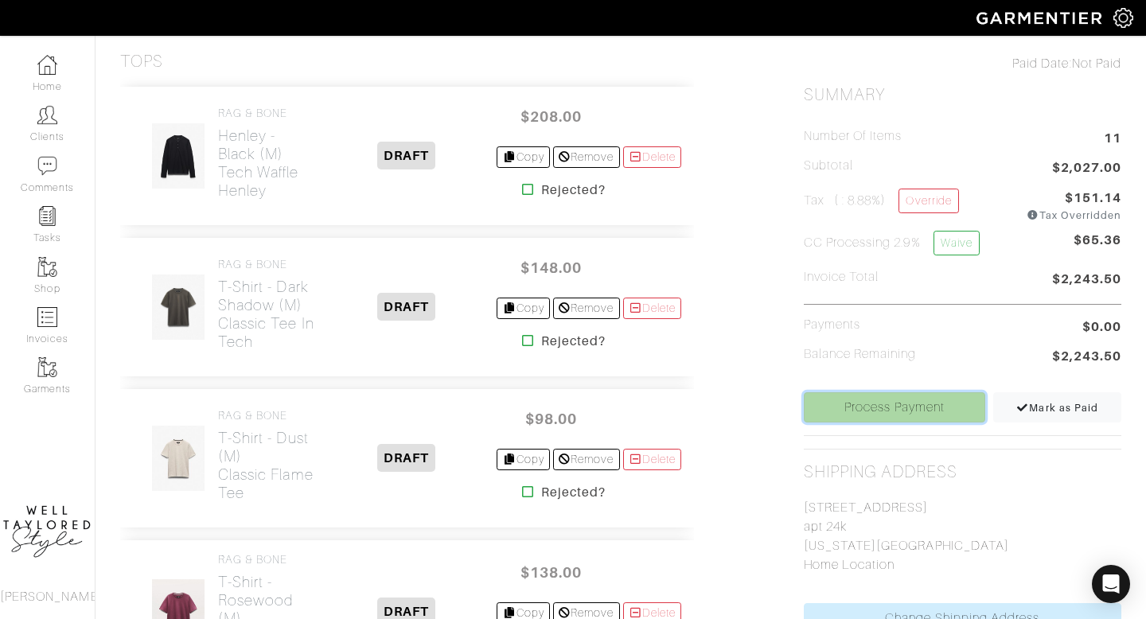
click at [904, 396] on link "Process Payment" at bounding box center [895, 407] width 182 height 30
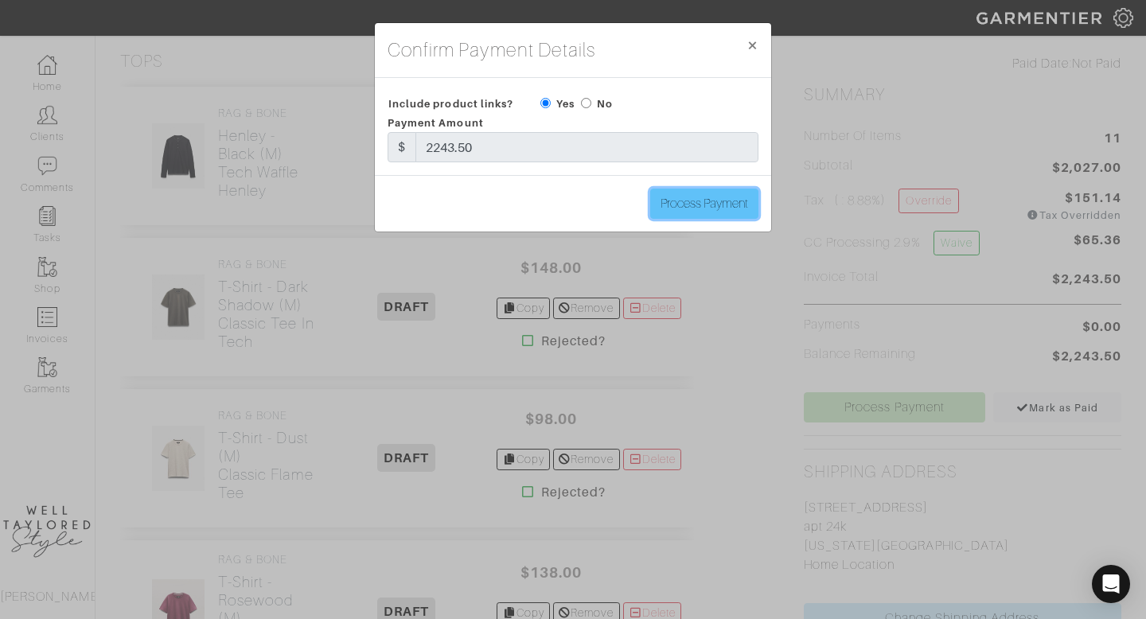
click at [680, 197] on input "Process Payment" at bounding box center [704, 204] width 108 height 30
type input "Process Payment"
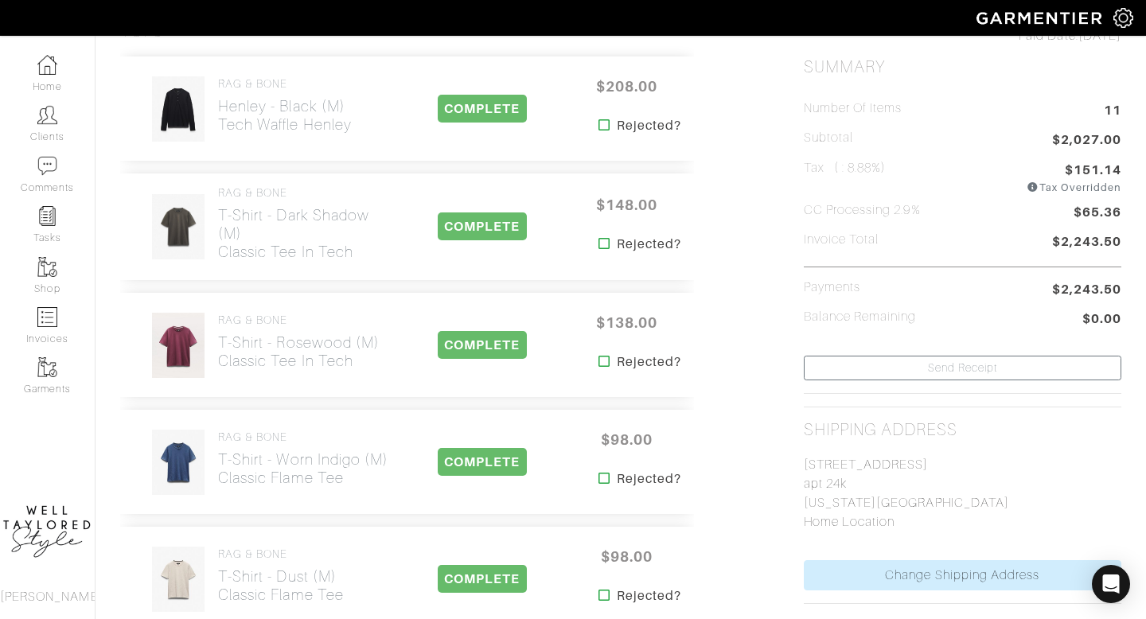
scroll to position [0, 0]
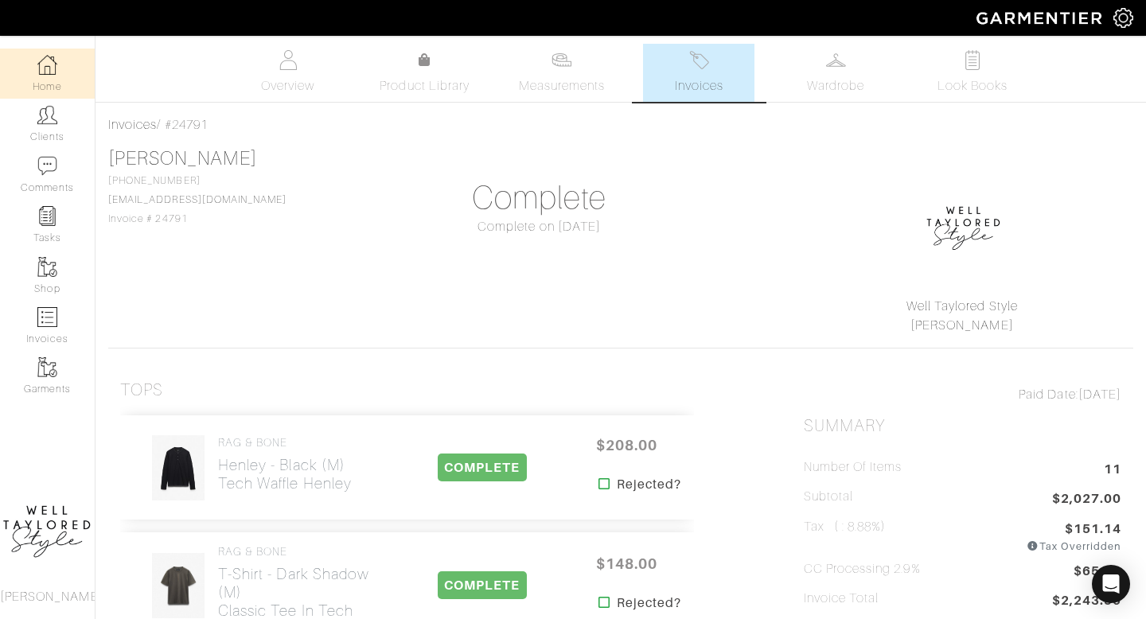
click at [44, 86] on link "Home" at bounding box center [47, 74] width 95 height 50
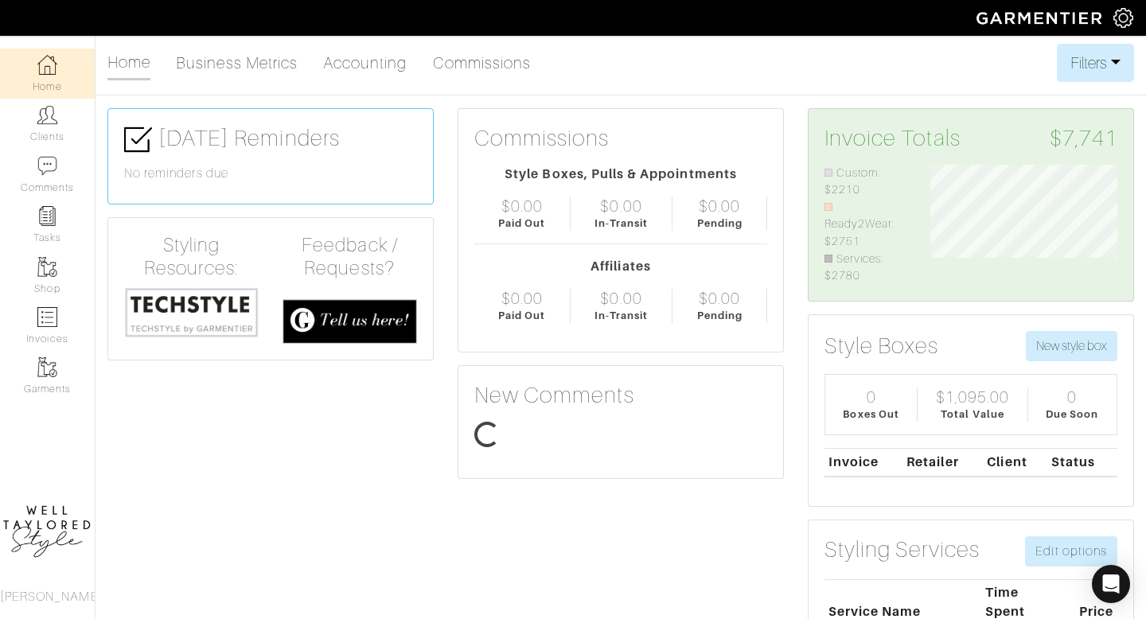
scroll to position [121, 212]
